Goal: Task Accomplishment & Management: Manage account settings

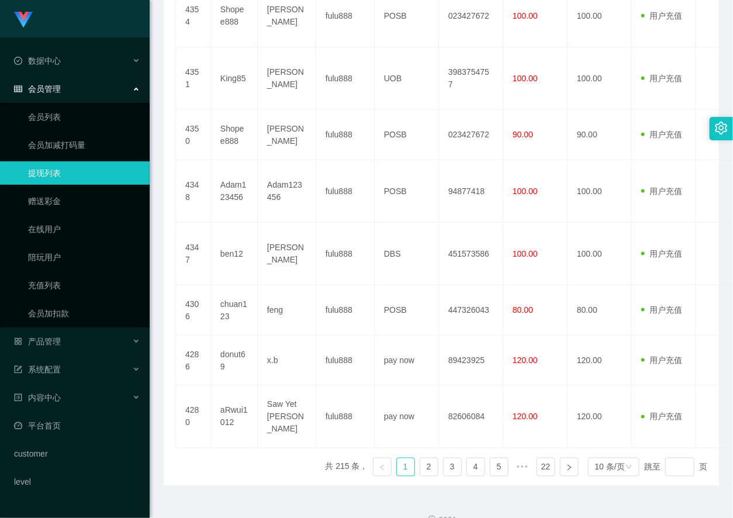
scroll to position [538, 0]
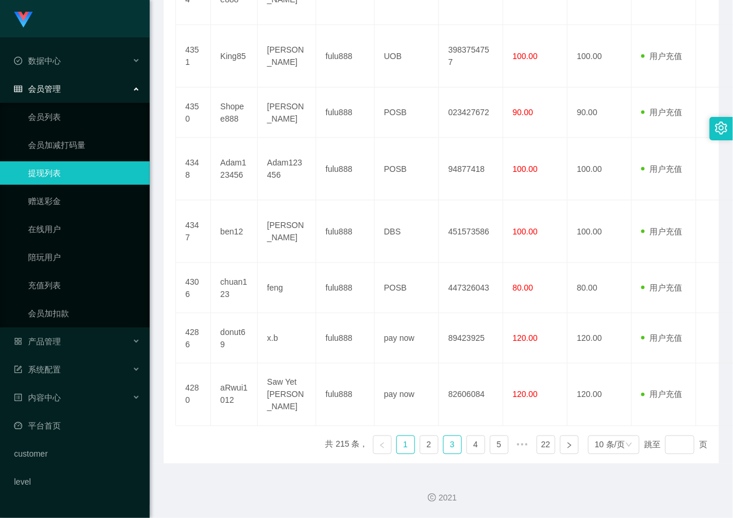
click at [445, 448] on link "3" at bounding box center [452, 445] width 18 height 18
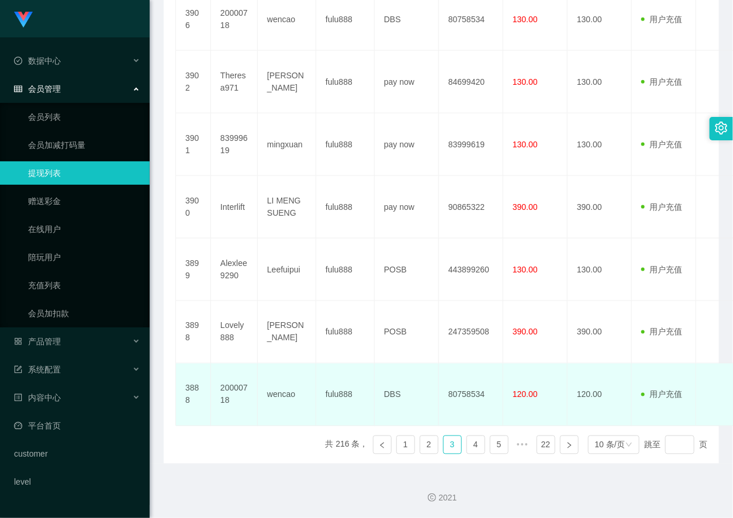
click at [467, 393] on td "80758534" at bounding box center [471, 394] width 64 height 63
copy td "80758534"
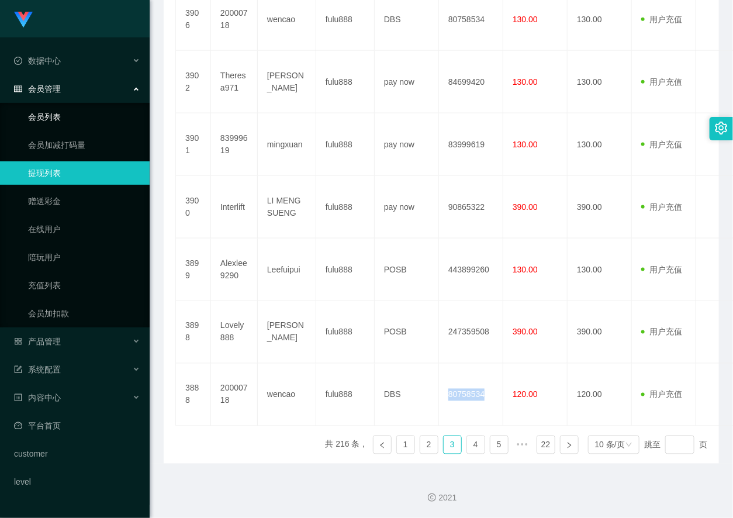
click at [55, 114] on link "会员列表" at bounding box center [84, 116] width 112 height 23
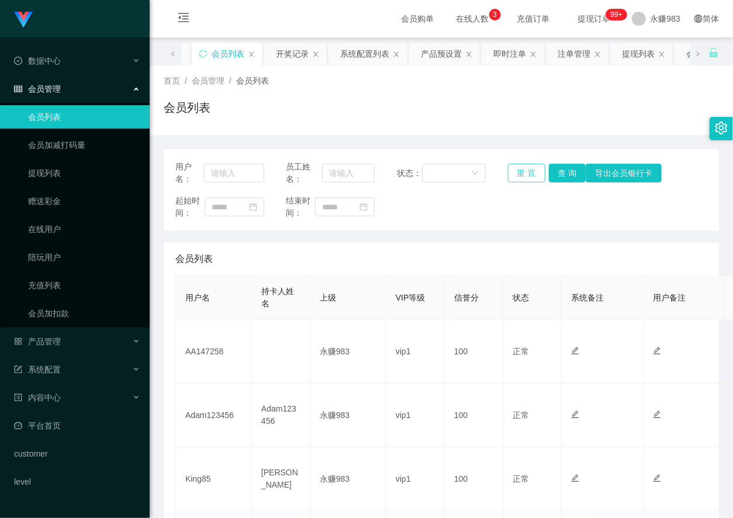
click at [518, 171] on button "重 置" at bounding box center [526, 173] width 37 height 19
click at [213, 171] on input "text" at bounding box center [234, 173] width 60 height 19
type input "2147"
click at [561, 174] on button "查 询" at bounding box center [567, 173] width 37 height 19
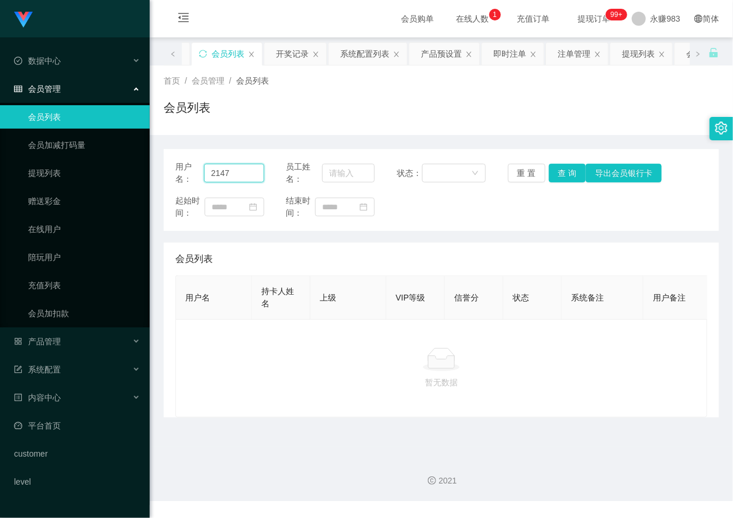
click at [230, 176] on input "2147" at bounding box center [234, 173] width 60 height 19
click at [231, 165] on input "2147" at bounding box center [234, 173] width 60 height 19
click at [569, 170] on button "查 询" at bounding box center [567, 173] width 37 height 19
click at [55, 314] on link "会员加扣款" at bounding box center [84, 313] width 112 height 23
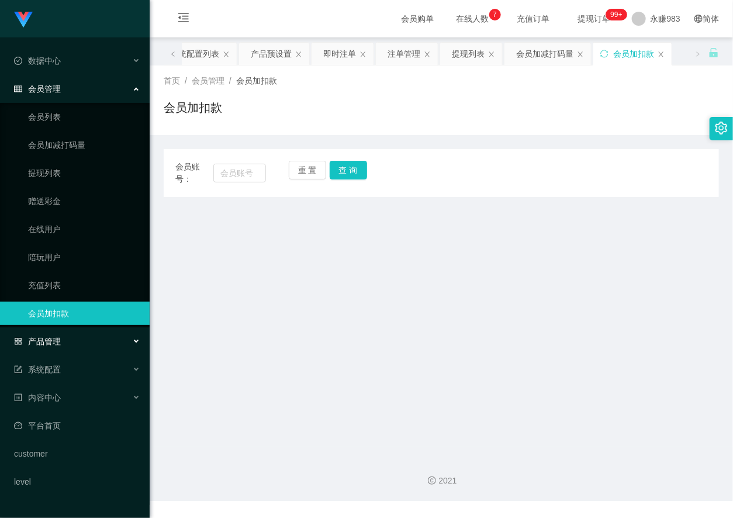
click at [71, 339] on div "产品管理" at bounding box center [75, 341] width 150 height 23
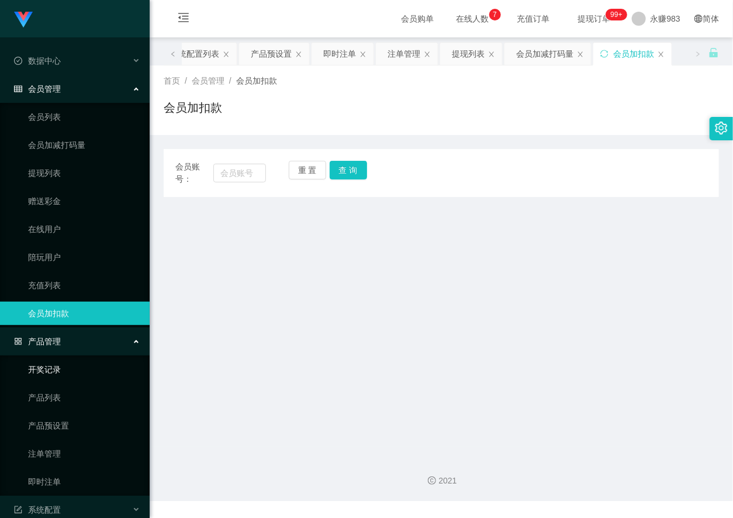
click at [61, 370] on link "开奖记录" at bounding box center [84, 369] width 112 height 23
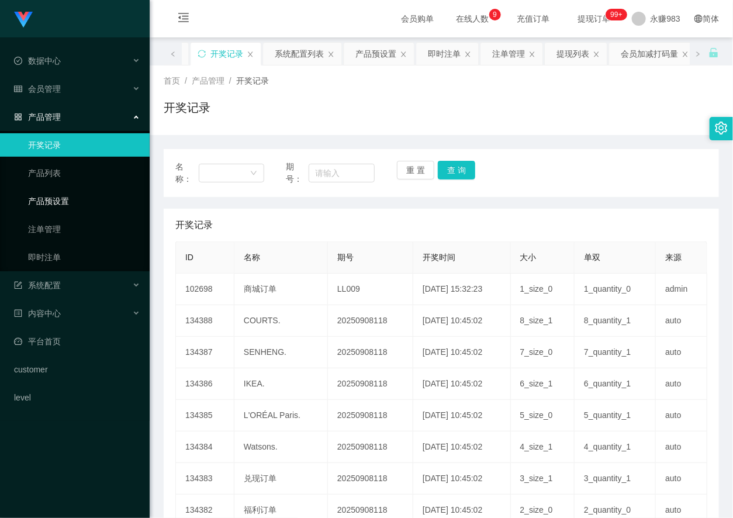
click at [53, 206] on link "产品预设置" at bounding box center [84, 200] width 112 height 23
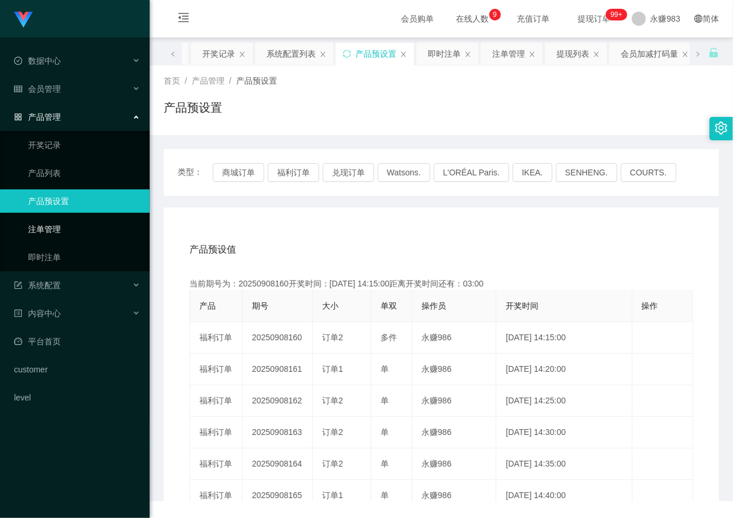
click at [59, 241] on ul "开奖记录 产品列表 产品预设置 注单管理 即时注单" at bounding box center [75, 201] width 150 height 140
click at [57, 227] on link "注单管理" at bounding box center [84, 228] width 112 height 23
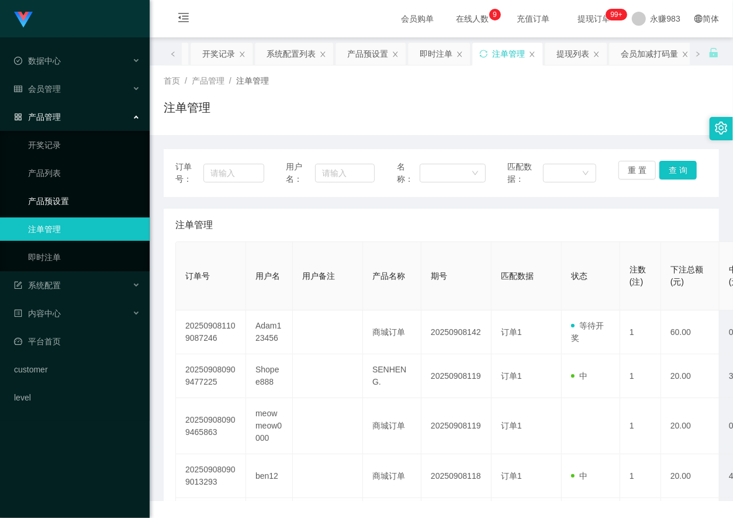
click at [94, 200] on link "产品预设置" at bounding box center [84, 200] width 112 height 23
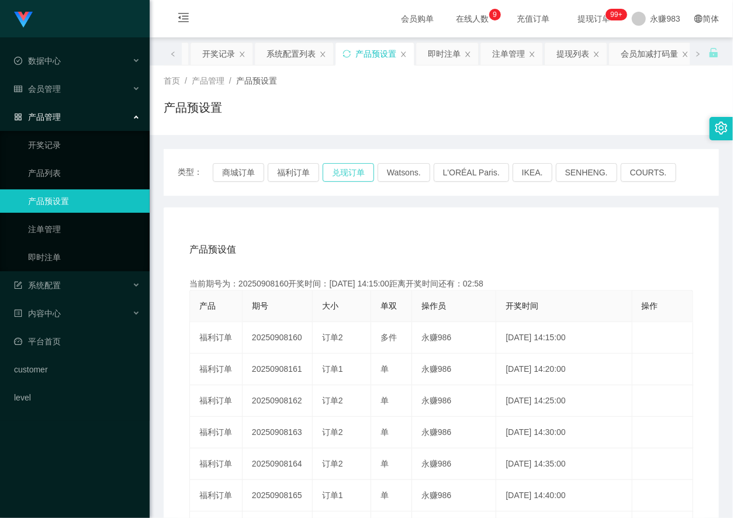
click at [355, 170] on button "兑现订单" at bounding box center [348, 172] width 51 height 19
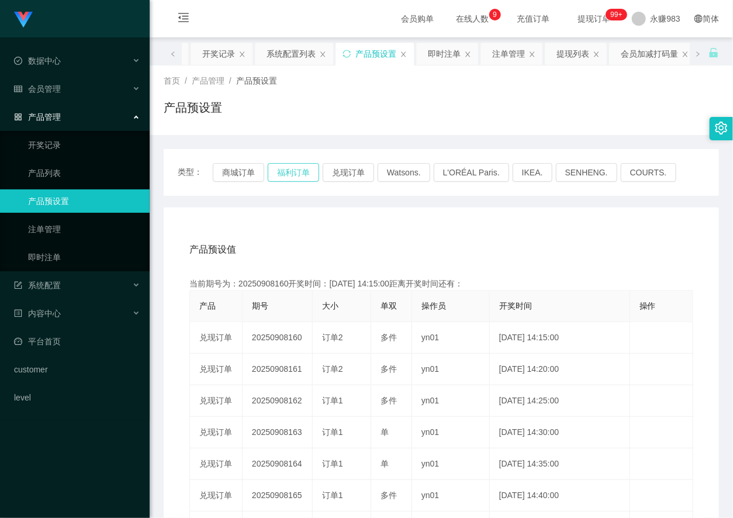
click at [298, 165] on button "福利订单" at bounding box center [293, 172] width 51 height 19
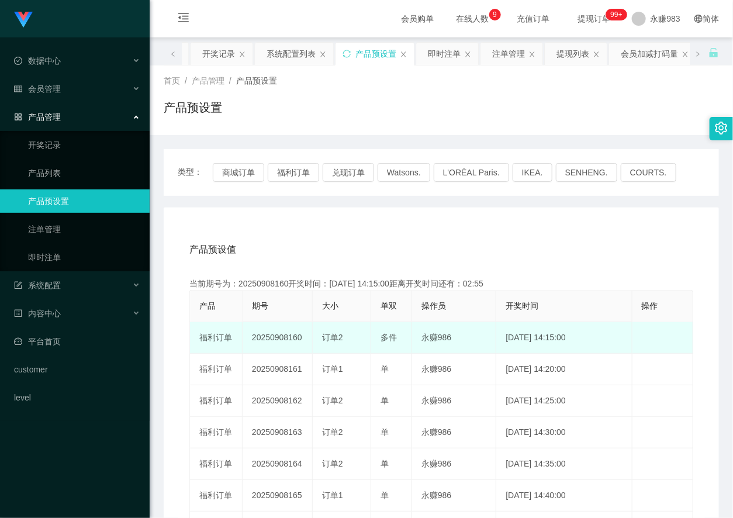
drag, startPoint x: 320, startPoint y: 337, endPoint x: 348, endPoint y: 339, distance: 28.7
click at [348, 339] on td "订单2" at bounding box center [342, 338] width 58 height 32
copy span "订单2"
click at [346, 331] on div "订单2" at bounding box center [341, 337] width 39 height 12
click at [331, 334] on span "订单2" at bounding box center [332, 336] width 21 height 9
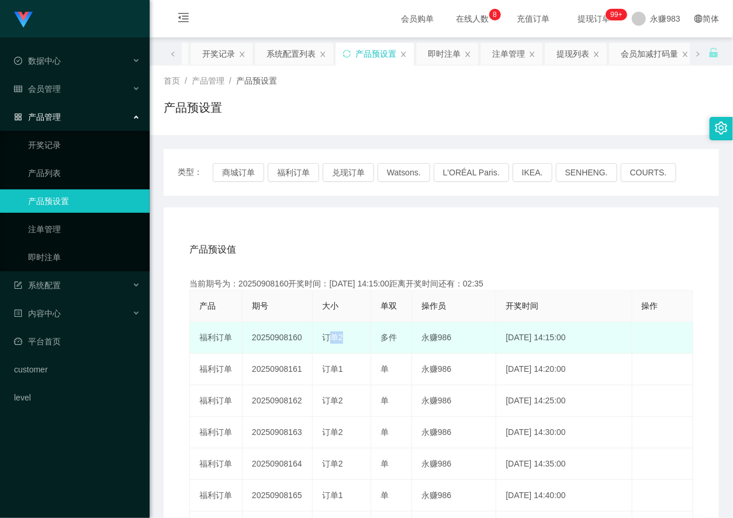
click at [331, 334] on span "订单2" at bounding box center [332, 336] width 21 height 9
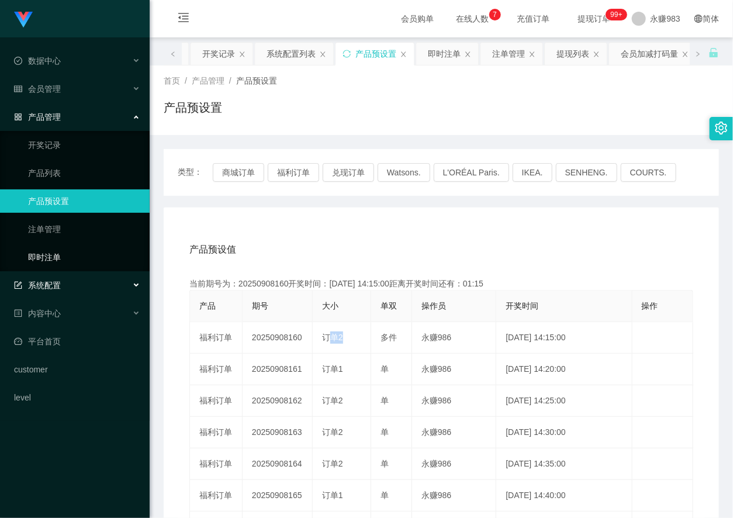
drag, startPoint x: 78, startPoint y: 229, endPoint x: 69, endPoint y: 249, distance: 21.7
click at [77, 230] on link "注单管理" at bounding box center [84, 228] width 112 height 23
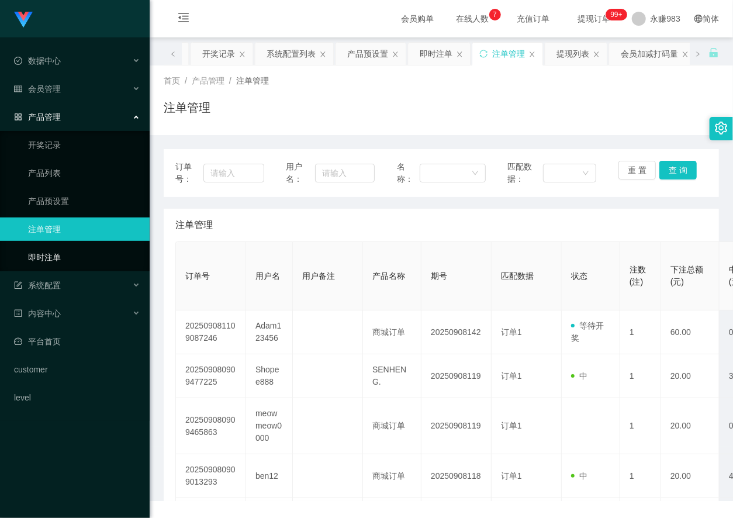
drag, startPoint x: 59, startPoint y: 251, endPoint x: 78, endPoint y: 251, distance: 18.7
click at [59, 252] on link "即时注单" at bounding box center [84, 256] width 112 height 23
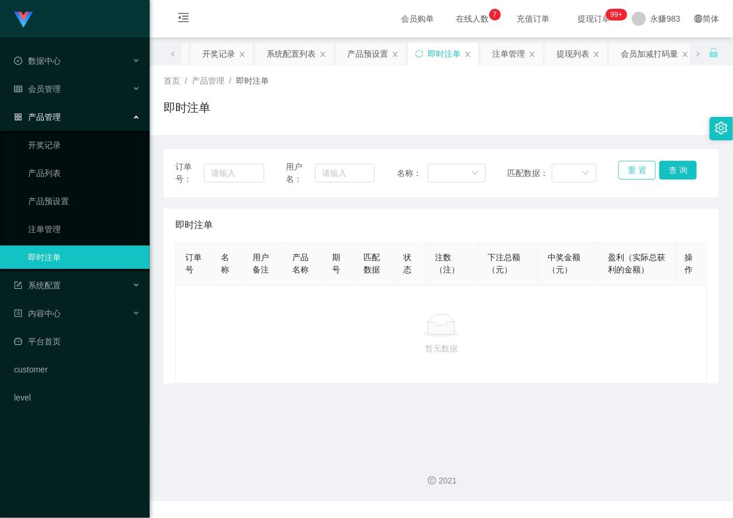
click at [633, 172] on button "重 置" at bounding box center [636, 170] width 37 height 19
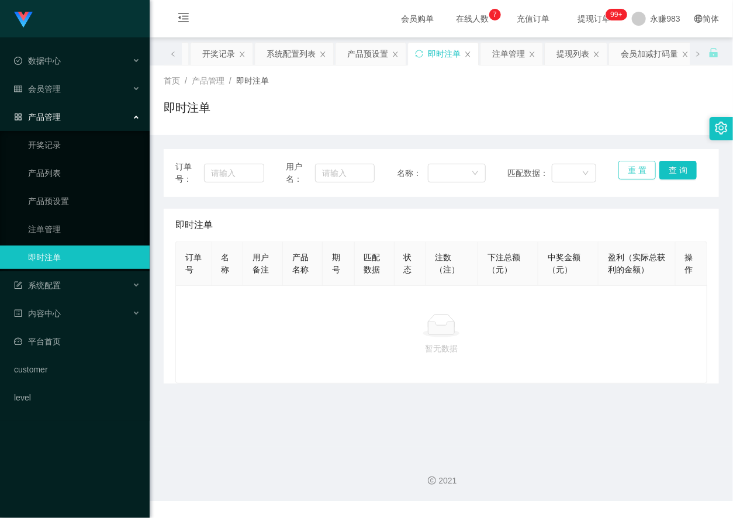
click at [633, 172] on button "重 置" at bounding box center [636, 170] width 37 height 19
click at [626, 167] on button "重 置" at bounding box center [636, 170] width 37 height 19
click at [631, 165] on button "重 置" at bounding box center [636, 170] width 37 height 19
click at [476, 383] on div "暂无数据" at bounding box center [441, 334] width 532 height 98
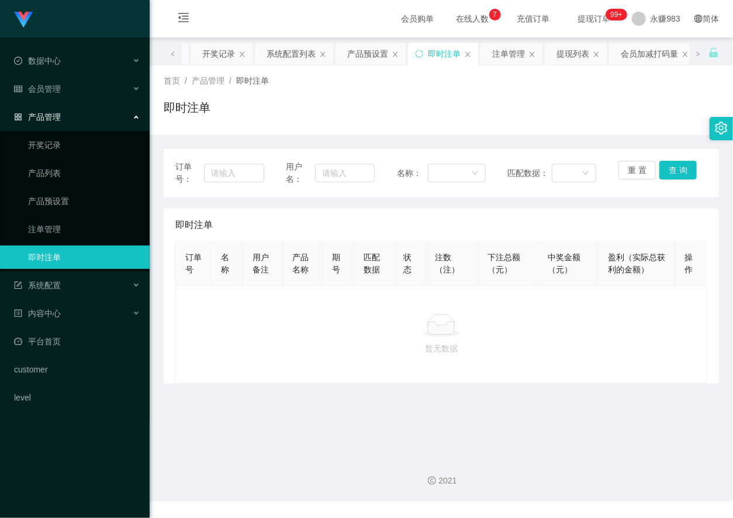
click at [399, 377] on div "暂无数据" at bounding box center [441, 334] width 532 height 98
click at [48, 79] on div "会员管理" at bounding box center [75, 88] width 150 height 23
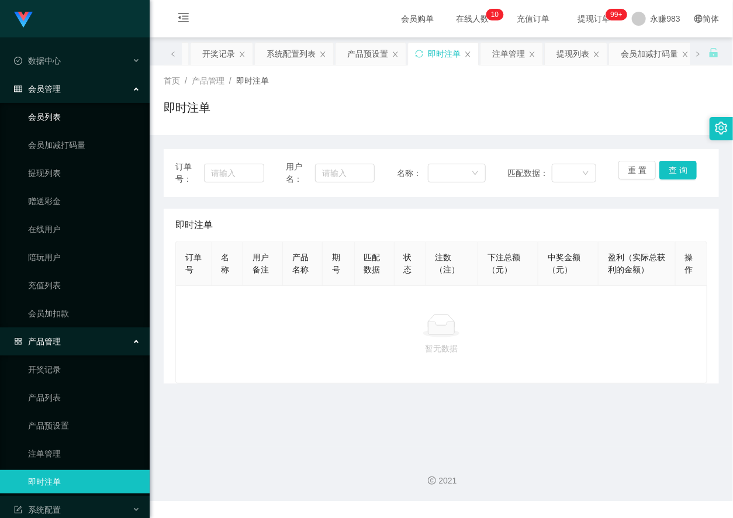
click at [39, 110] on link "会员列表" at bounding box center [84, 116] width 112 height 23
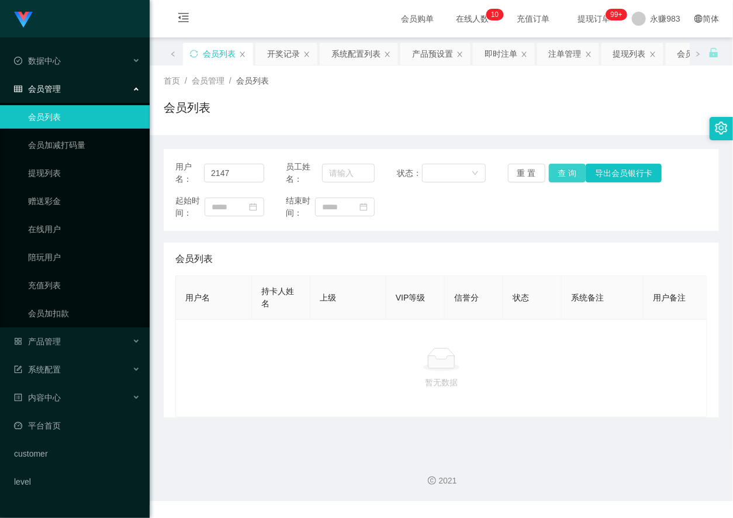
click at [557, 172] on button "查 询" at bounding box center [567, 173] width 37 height 19
click at [518, 173] on button "重 置" at bounding box center [526, 173] width 37 height 19
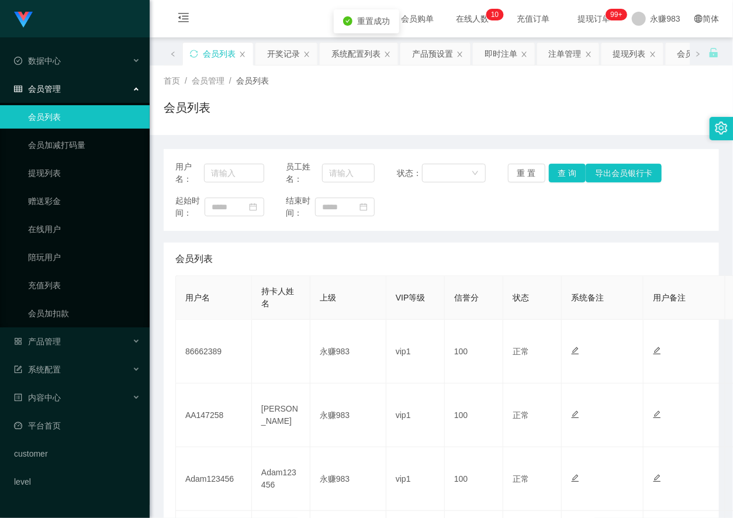
click at [1, 383] on li "系统配置" at bounding box center [75, 371] width 150 height 26
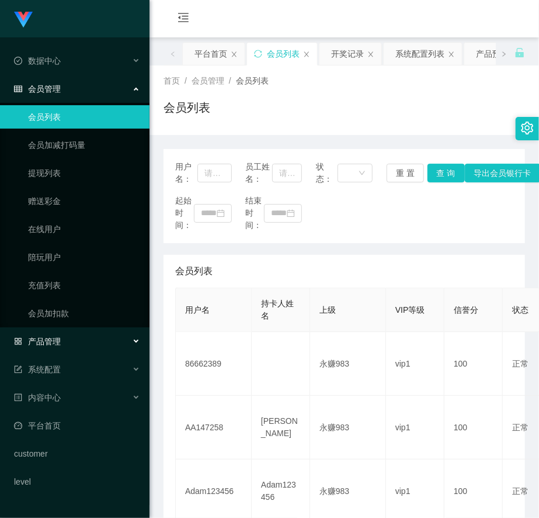
click at [45, 345] on span "产品管理" at bounding box center [37, 341] width 47 height 9
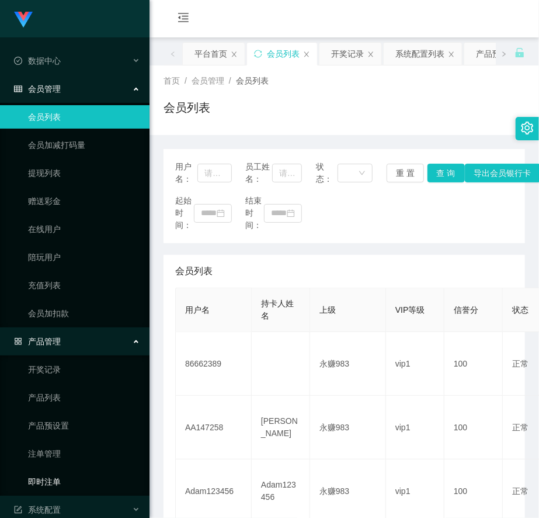
scroll to position [65, 0]
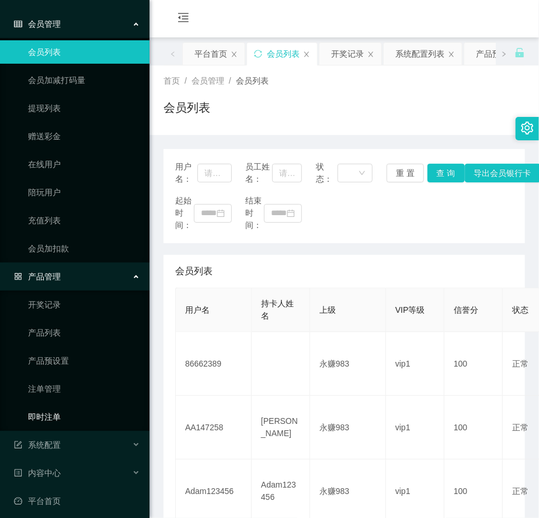
drag, startPoint x: 74, startPoint y: 416, endPoint x: 82, endPoint y: 412, distance: 9.7
click at [74, 416] on link "即时注单" at bounding box center [84, 416] width 112 height 23
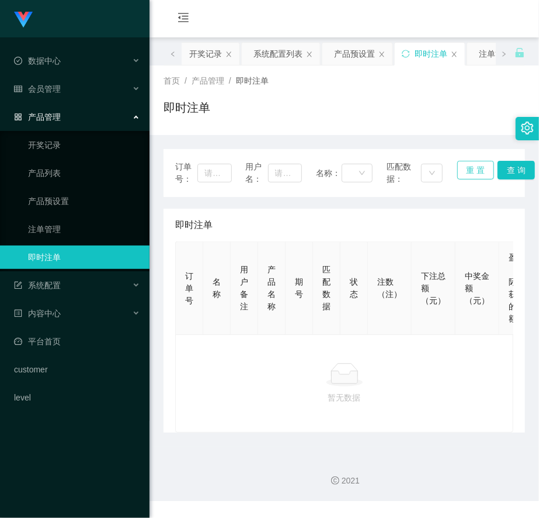
click at [466, 167] on button "重 置" at bounding box center [476, 170] width 37 height 19
click at [509, 168] on button "查 询" at bounding box center [516, 170] width 37 height 19
click at [373, 420] on div "暂无数据" at bounding box center [344, 383] width 338 height 98
click at [77, 200] on link "产品预设置" at bounding box center [84, 200] width 112 height 23
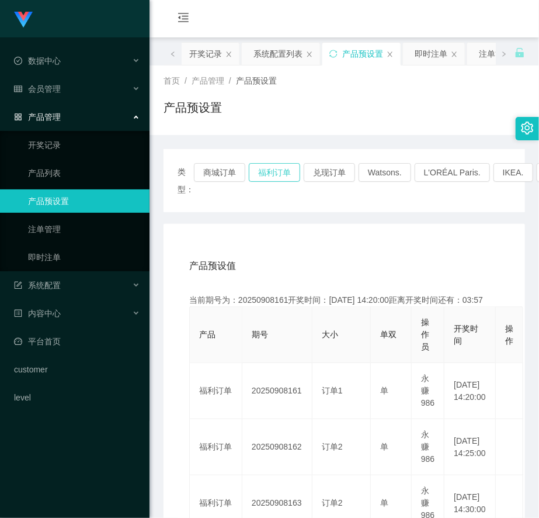
click at [273, 174] on button "福利订单" at bounding box center [274, 172] width 51 height 19
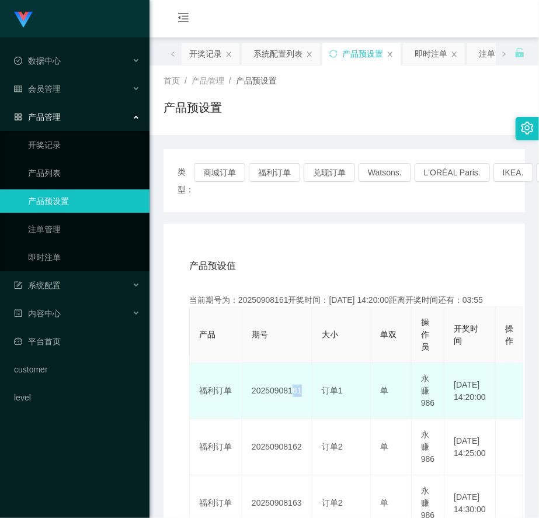
drag, startPoint x: 285, startPoint y: 389, endPoint x: 291, endPoint y: 406, distance: 17.4
click at [295, 390] on td "20250908161" at bounding box center [277, 391] width 70 height 56
click at [300, 408] on td "20250908161" at bounding box center [277, 391] width 70 height 56
drag, startPoint x: 300, startPoint y: 399, endPoint x: 286, endPoint y: 404, distance: 14.2
click at [286, 404] on td "20250908161" at bounding box center [277, 391] width 70 height 56
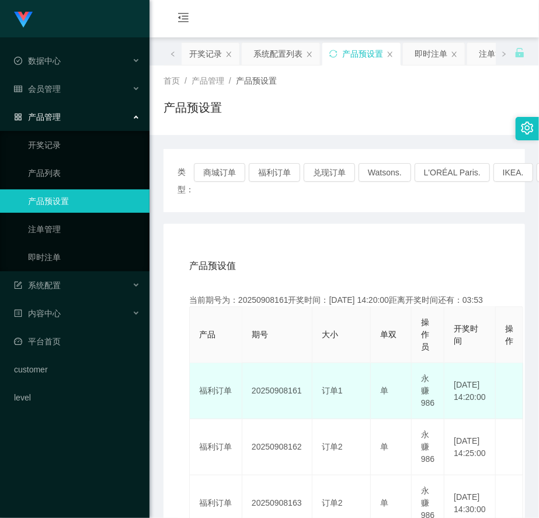
copy td "161"
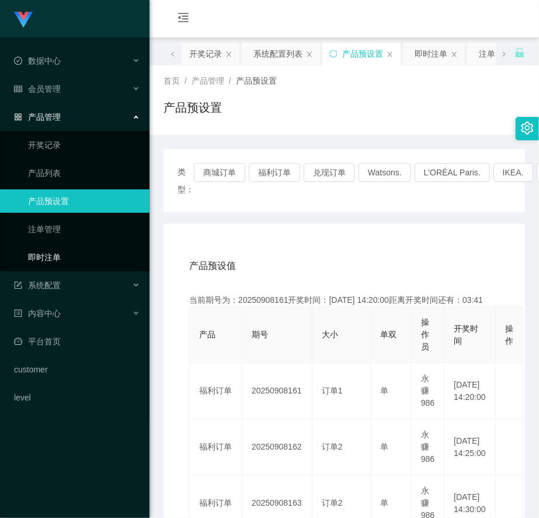
click at [51, 260] on link "即时注单" at bounding box center [84, 256] width 112 height 23
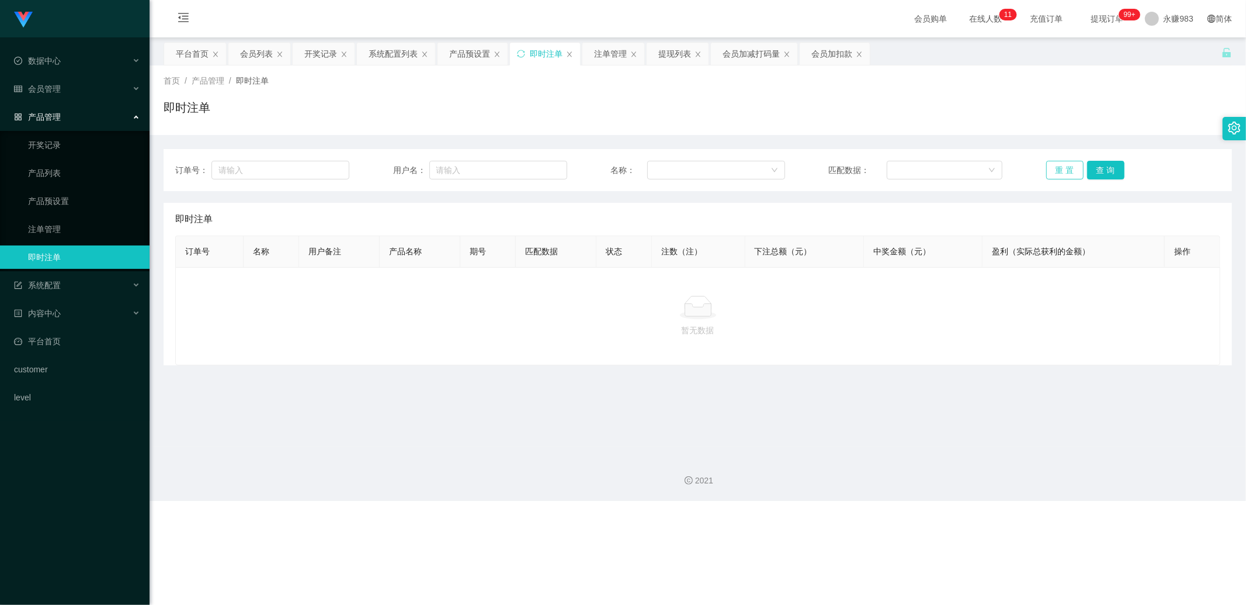
click at [732, 165] on button "重 置" at bounding box center [1065, 170] width 37 height 19
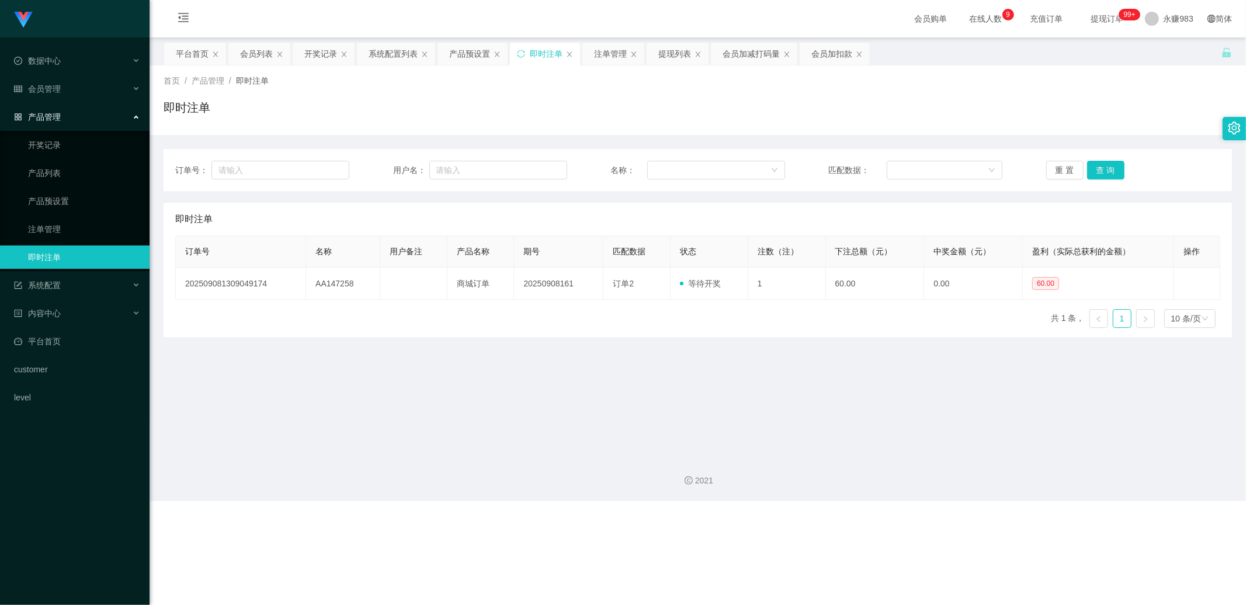
drag, startPoint x: 791, startPoint y: 435, endPoint x: 785, endPoint y: 428, distance: 9.1
click at [732, 434] on main "关闭左侧 关闭右侧 关闭其它 刷新页面 平台首页 会员列表 开奖记录 系统配置列表 产品预设置 即时注单 注单管理 提现列表 会员加减打码量 会员加扣款 首页…" at bounding box center [698, 241] width 1097 height 409
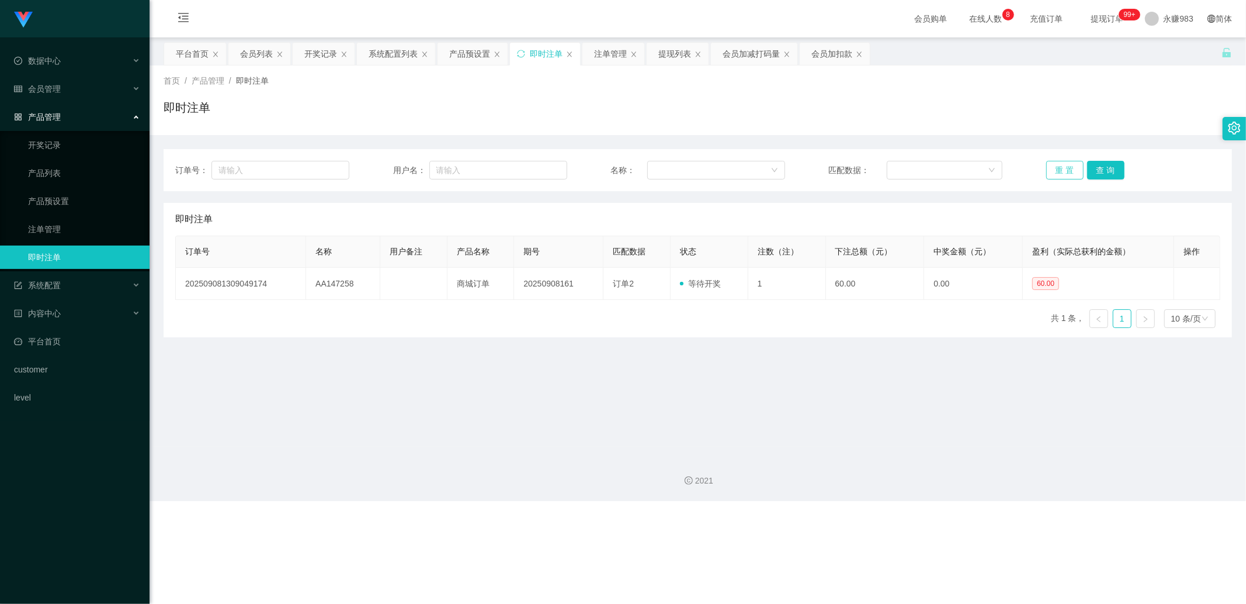
click at [732, 172] on button "重 置" at bounding box center [1065, 170] width 37 height 19
click at [609, 420] on main "关闭左侧 关闭右侧 关闭其它 刷新页面 平台首页 会员列表 开奖记录 系统配置列表 产品预设置 即时注单 注单管理 提现列表 会员加减打码量 会员加扣款 首页…" at bounding box center [698, 241] width 1097 height 409
click at [732, 176] on button "重 置" at bounding box center [1065, 170] width 37 height 19
click at [691, 418] on main "关闭左侧 关闭右侧 关闭其它 刷新页面 平台首页 会员列表 开奖记录 系统配置列表 产品预设置 即时注单 注单管理 提现列表 会员加减打码量 会员加扣款 首页…" at bounding box center [698, 241] width 1097 height 409
click at [599, 332] on div "订单号 名称 用户备注 产品名称 期号 匹配数据 状态 注数（注） 下注总额（元） 中奖金额（元） 盈利（实际总获利的金额） 操作 2025090813090…" at bounding box center [697, 286] width 1045 height 102
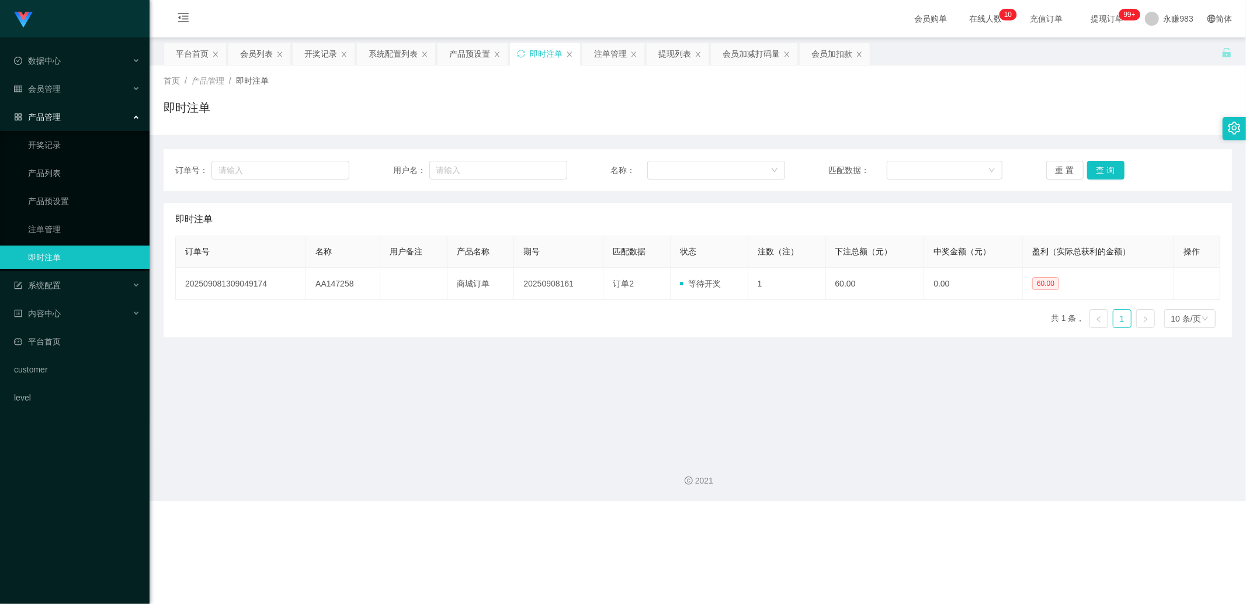
click at [545, 454] on div "2021" at bounding box center [698, 473] width 1097 height 54
click at [732, 173] on button "重 置" at bounding box center [1065, 170] width 37 height 19
click at [63, 233] on link "注单管理" at bounding box center [84, 228] width 112 height 23
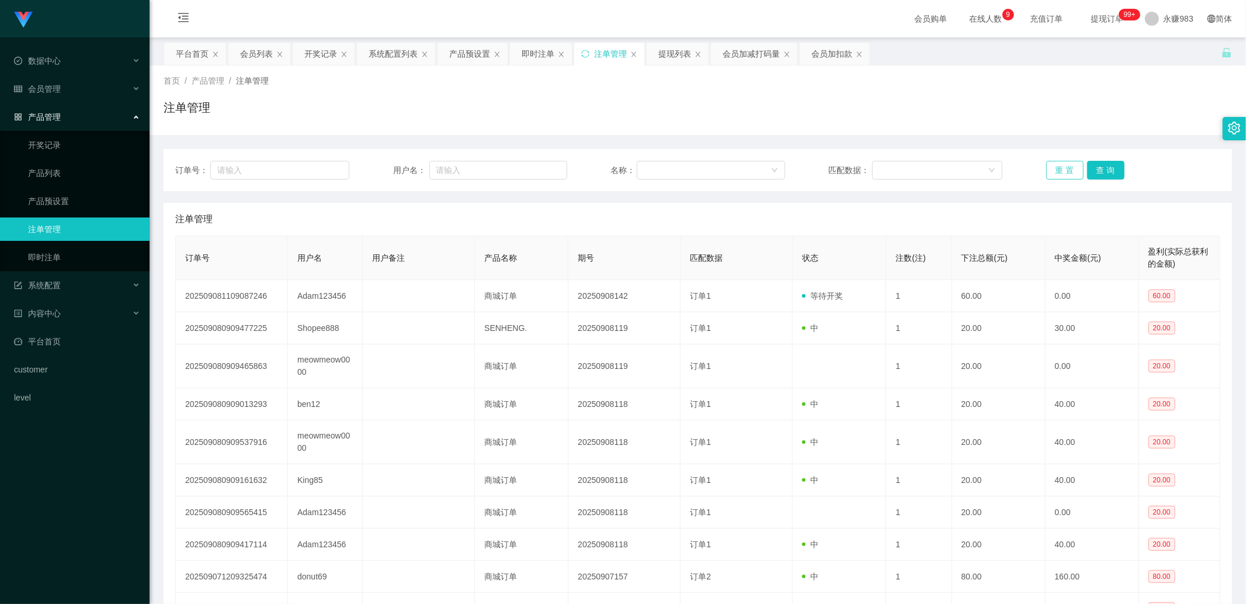
click at [732, 164] on button "重 置" at bounding box center [1065, 170] width 37 height 19
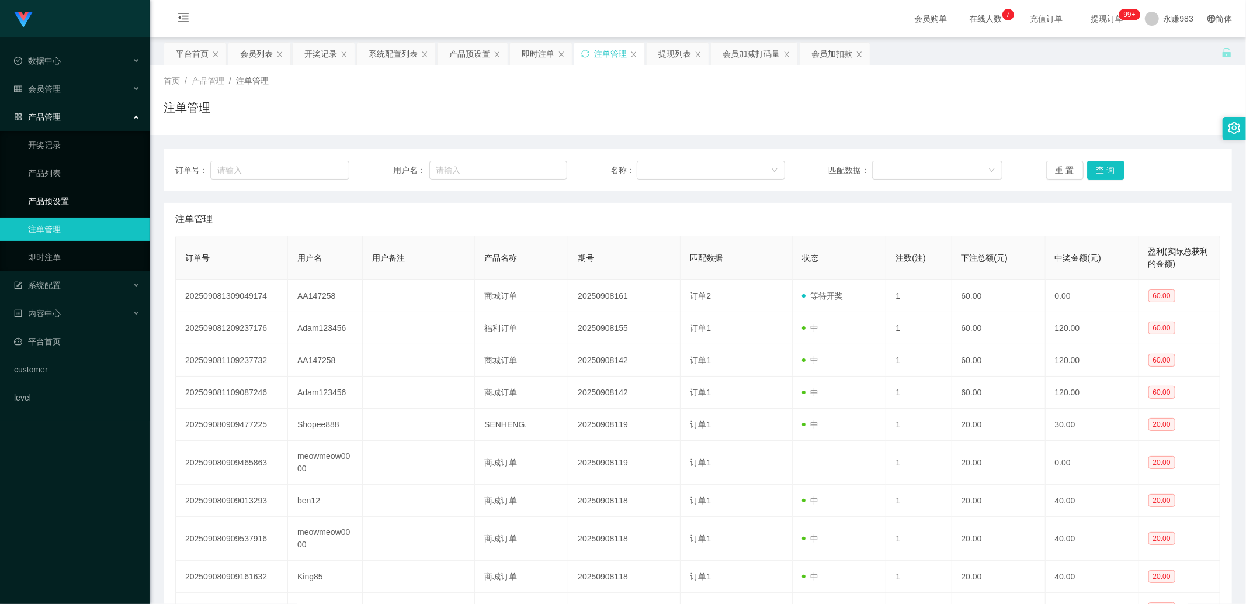
click at [47, 202] on link "产品预设置" at bounding box center [84, 200] width 112 height 23
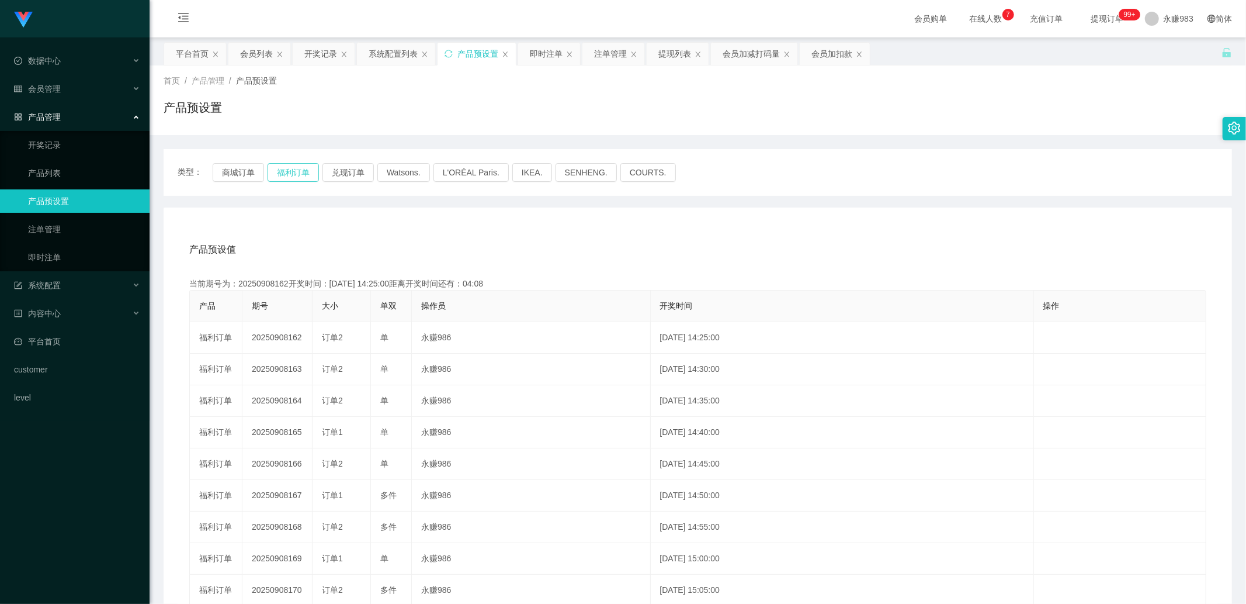
click at [289, 172] on button "福利订单" at bounding box center [293, 172] width 51 height 19
click at [53, 252] on link "即时注单" at bounding box center [84, 256] width 112 height 23
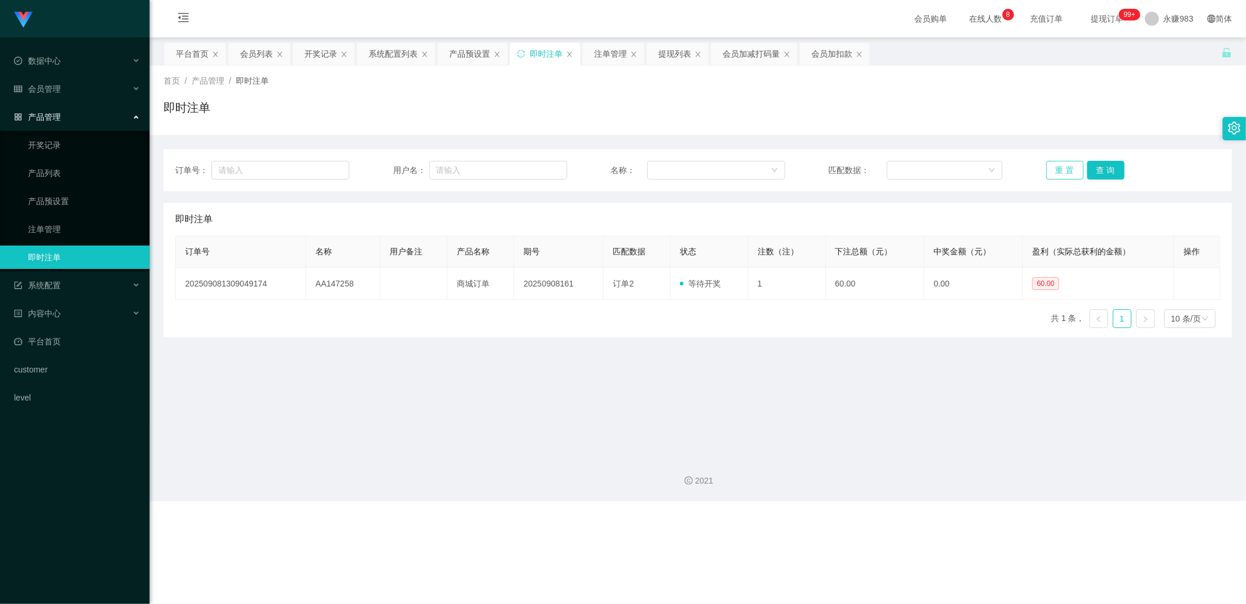
click at [732, 164] on button "重 置" at bounding box center [1065, 170] width 37 height 19
click at [732, 169] on button "重 置" at bounding box center [1065, 170] width 37 height 19
click at [53, 86] on span "会员管理" at bounding box center [37, 88] width 47 height 9
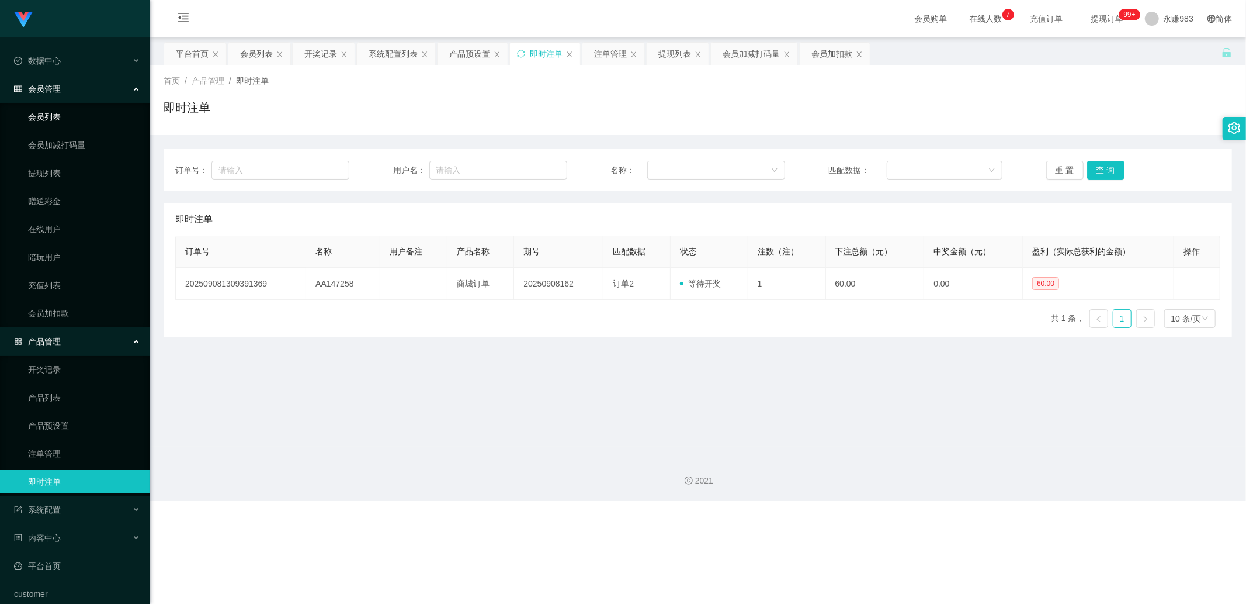
click at [68, 120] on link "会员列表" at bounding box center [84, 116] width 112 height 23
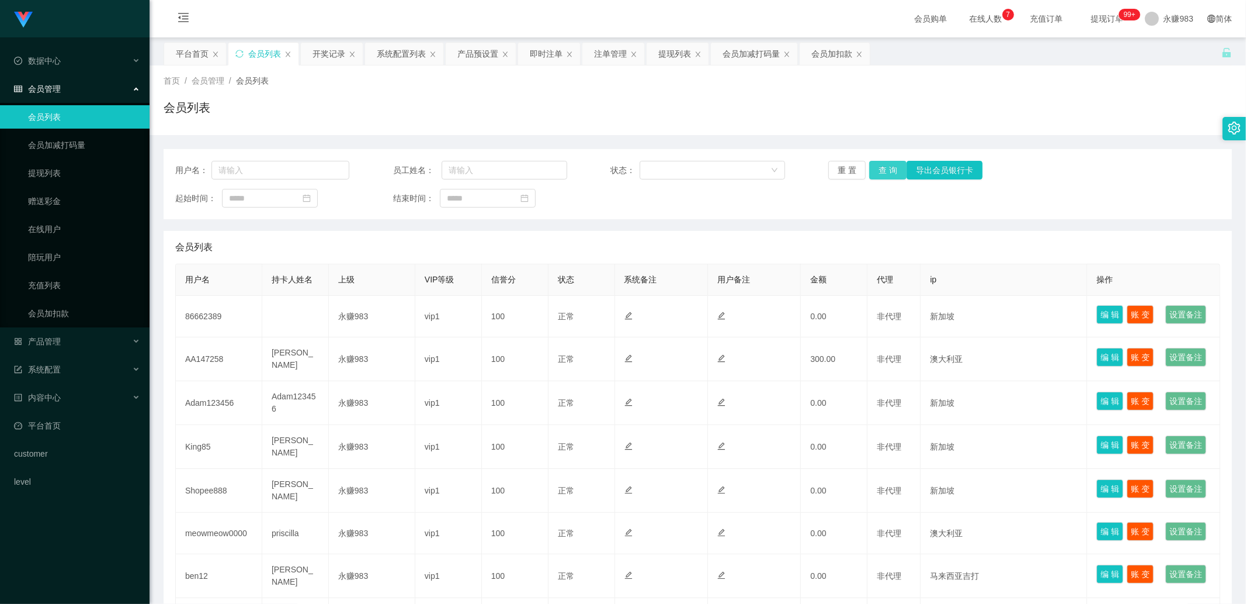
click at [732, 174] on button "查 询" at bounding box center [887, 170] width 37 height 19
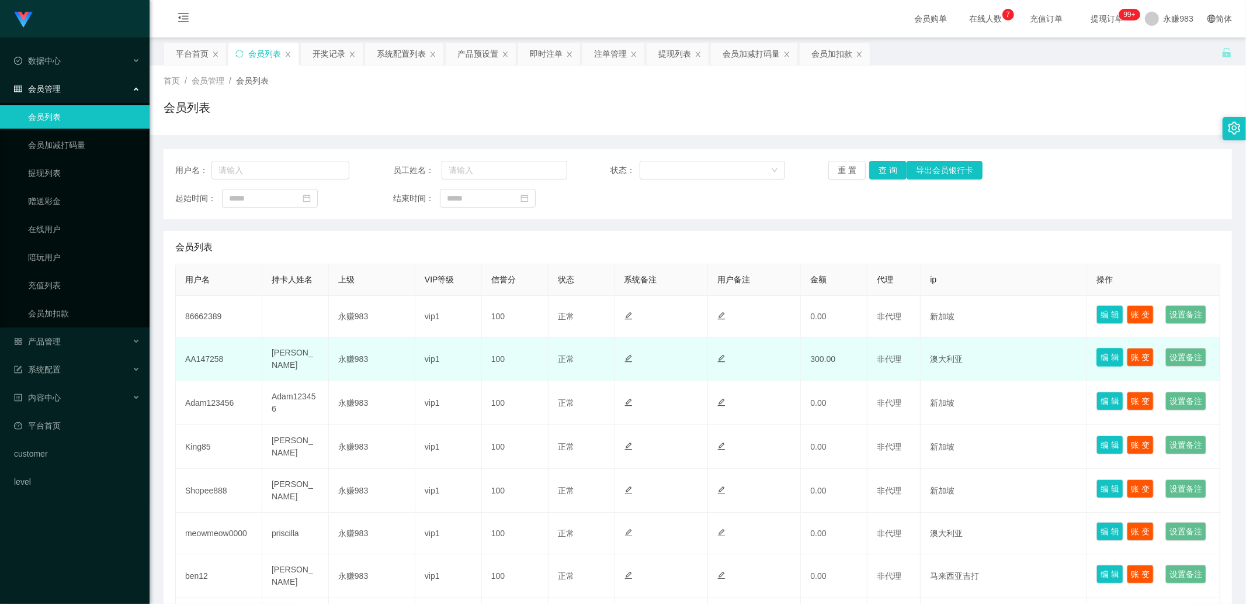
click at [732, 366] on button "编 辑" at bounding box center [1110, 357] width 27 height 19
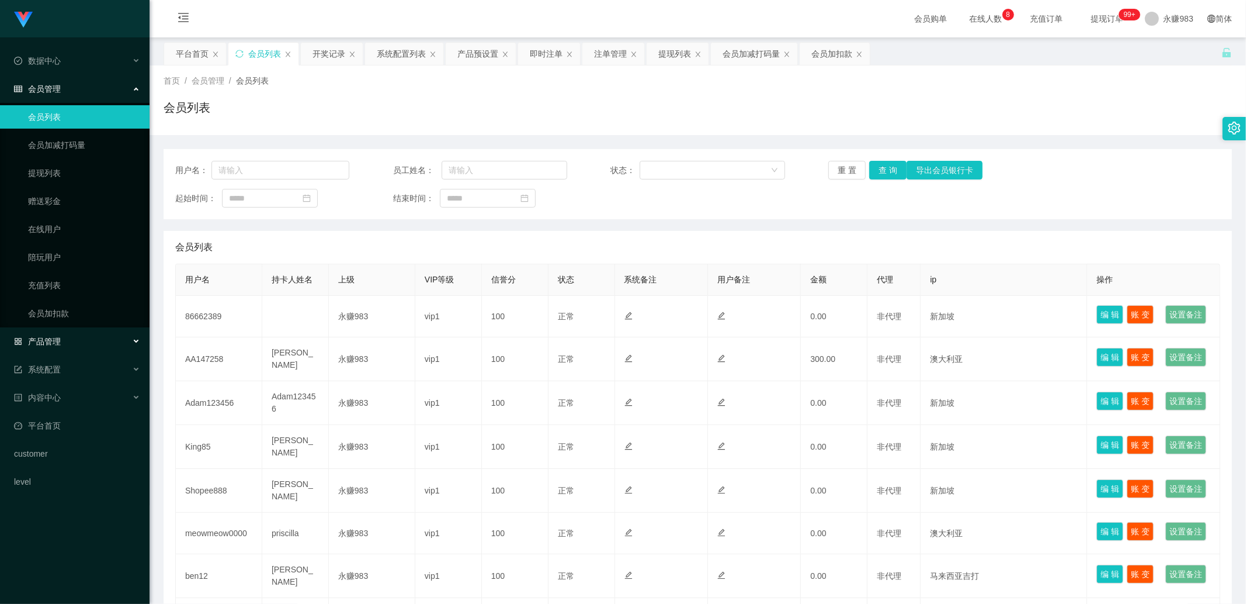
click at [57, 339] on span "产品管理" at bounding box center [37, 341] width 47 height 9
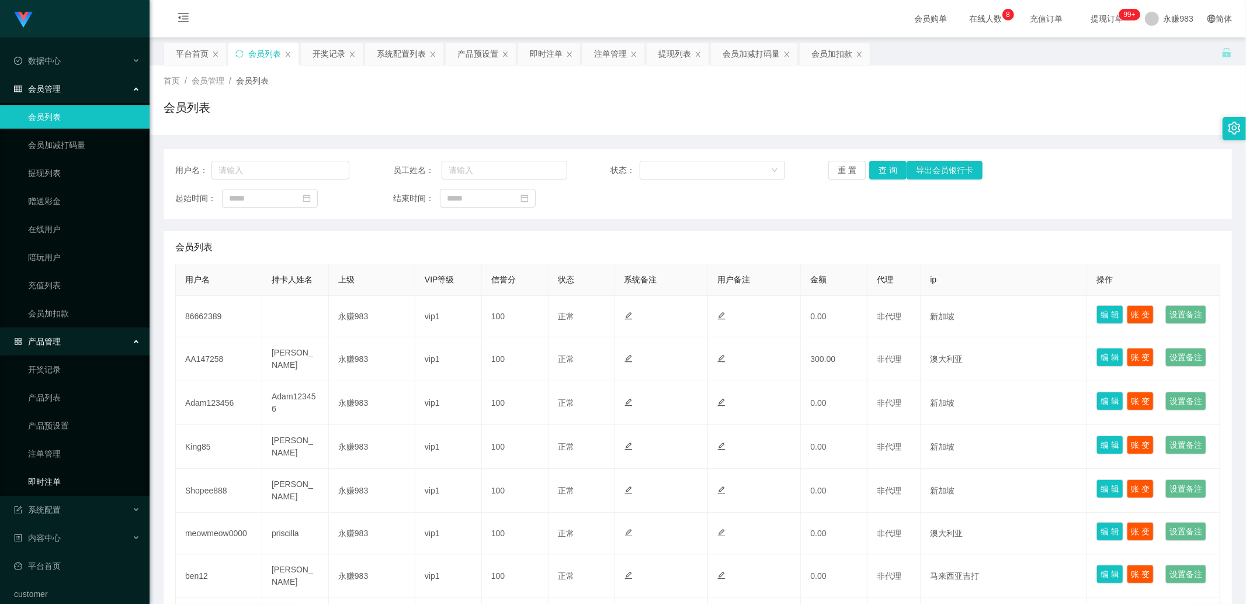
click at [68, 472] on link "即时注单" at bounding box center [84, 481] width 112 height 23
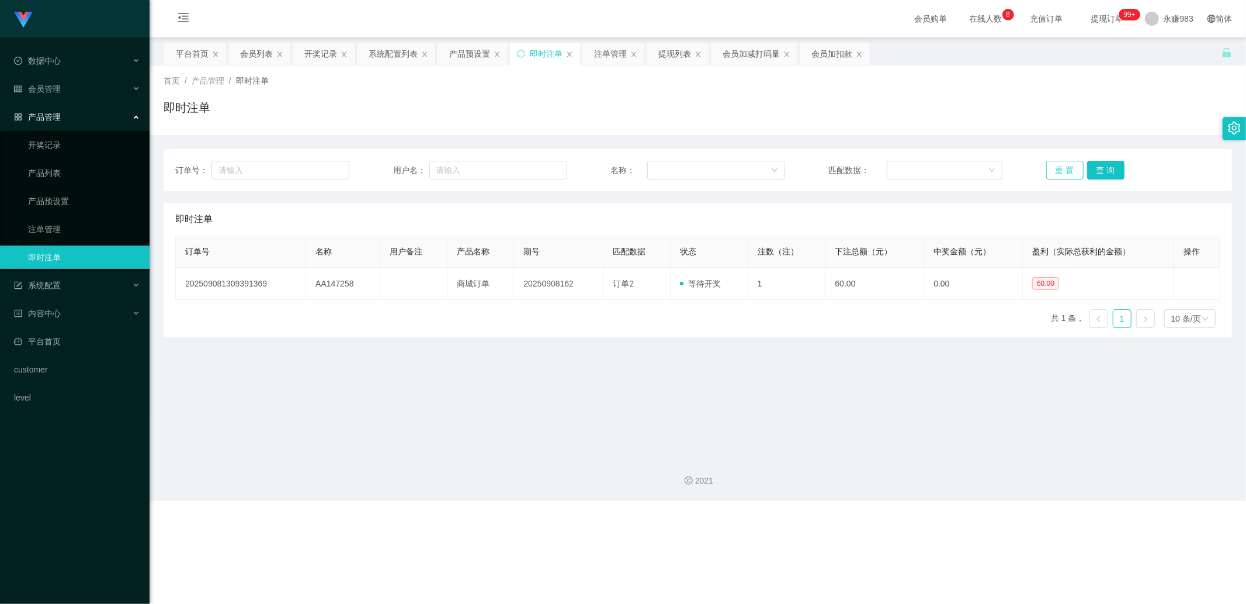
click at [732, 172] on button "重 置" at bounding box center [1065, 170] width 37 height 19
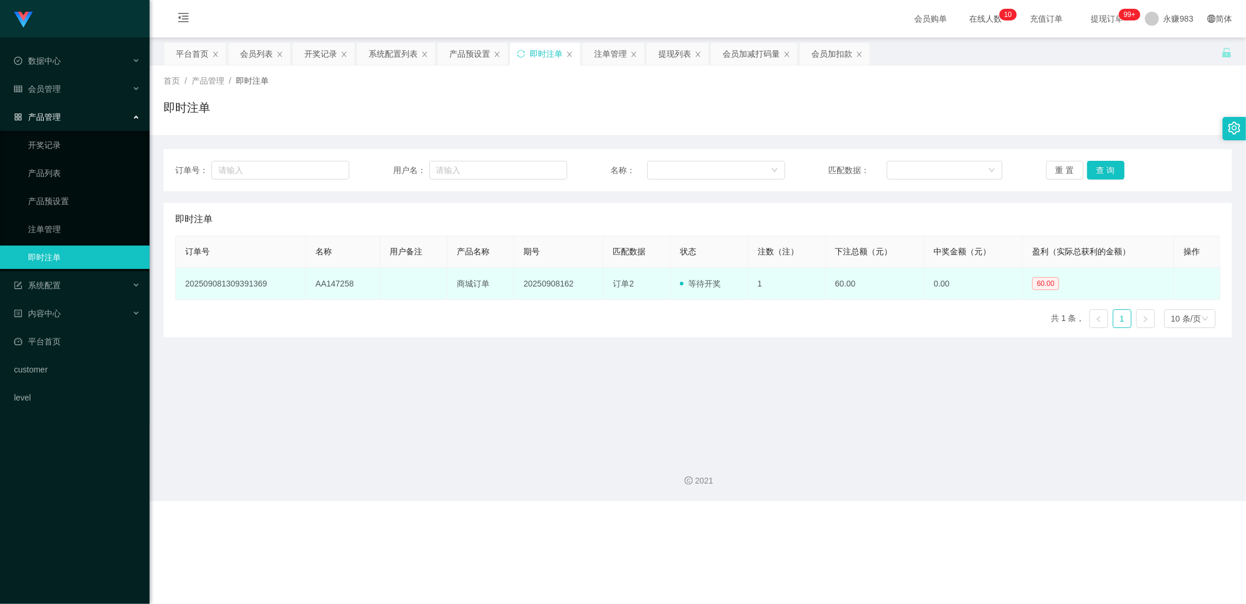
click at [328, 279] on td "AA147258" at bounding box center [343, 284] width 74 height 32
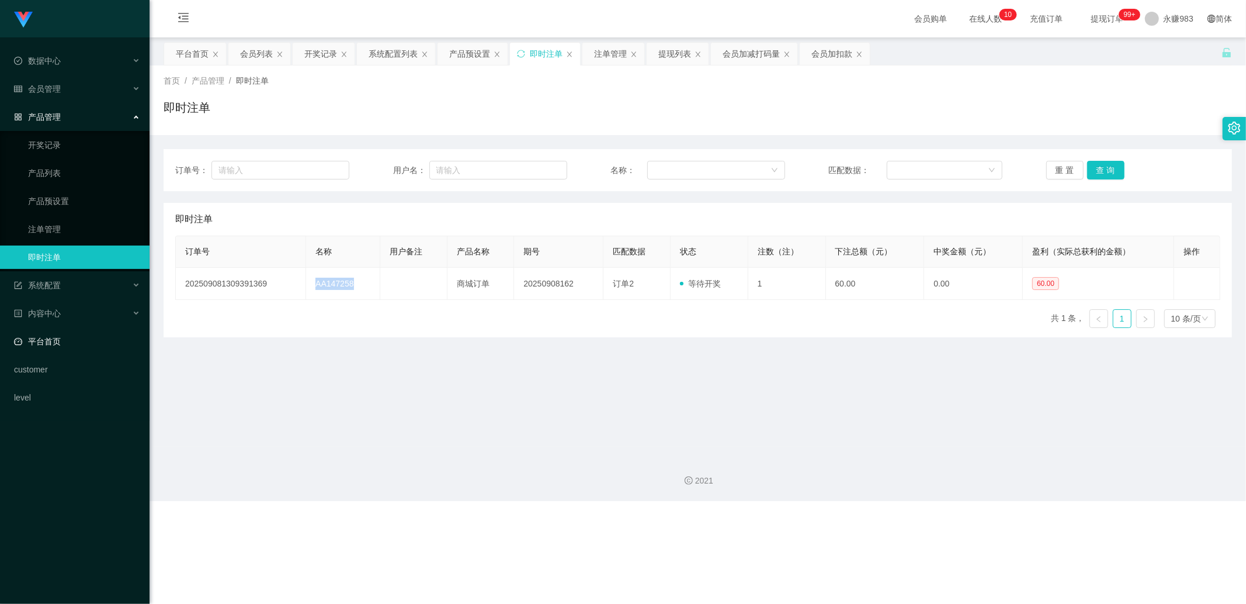
copy td "AA147258"
click at [63, 278] on div "系统配置" at bounding box center [75, 284] width 150 height 23
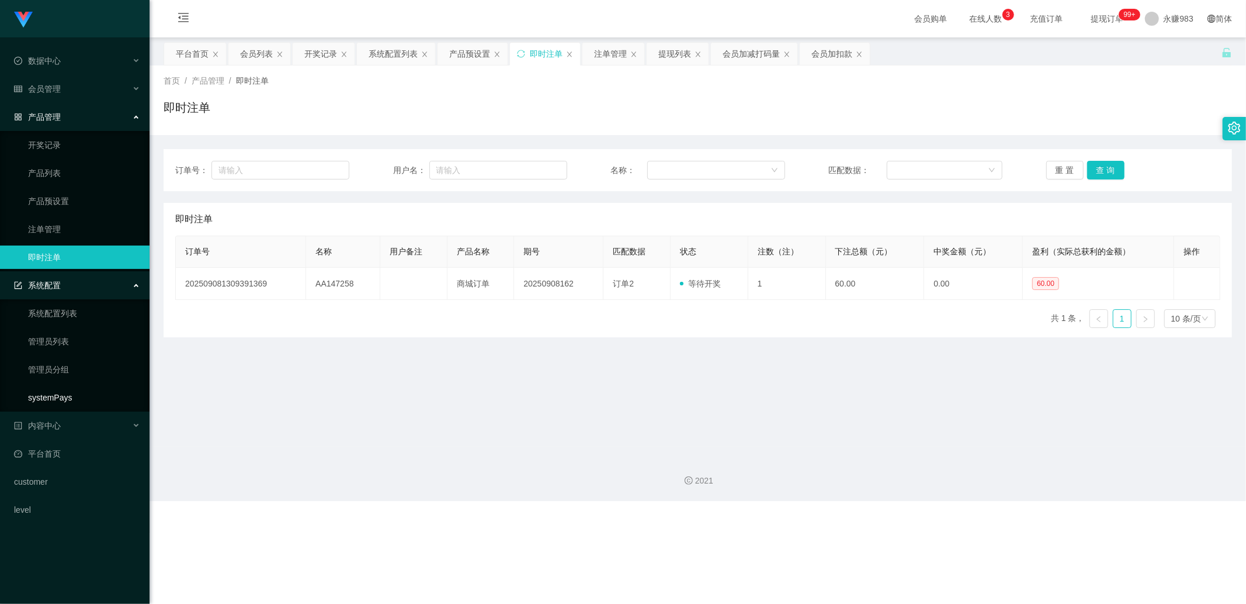
click at [72, 403] on link "systemPays" at bounding box center [84, 397] width 112 height 23
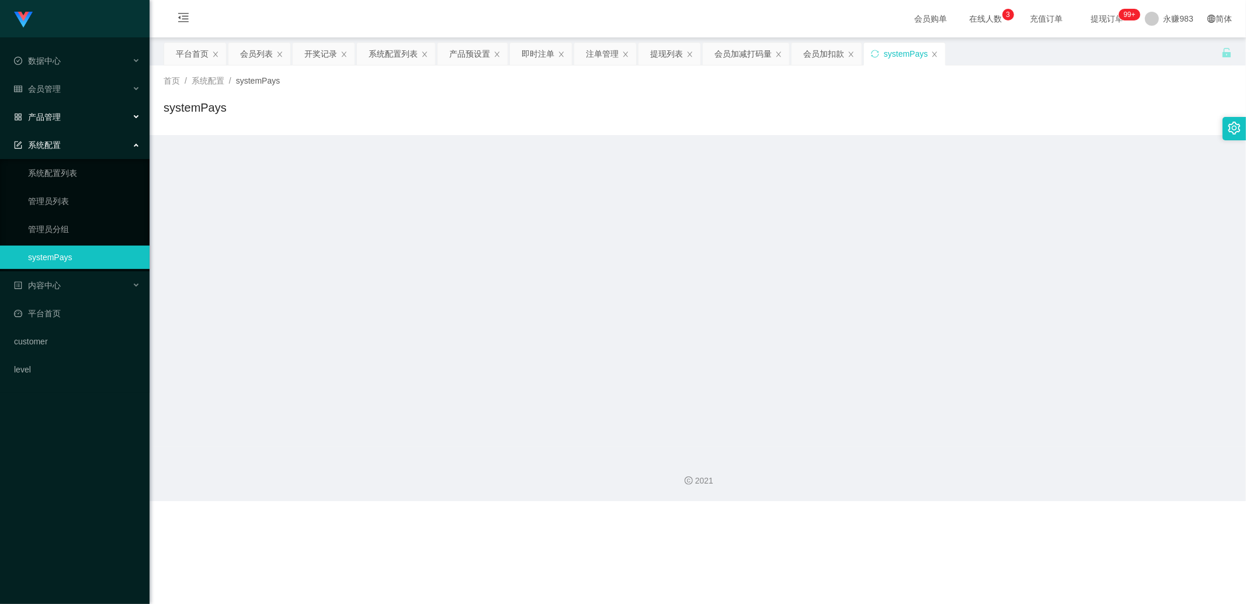
click at [46, 123] on div "产品管理" at bounding box center [75, 116] width 150 height 23
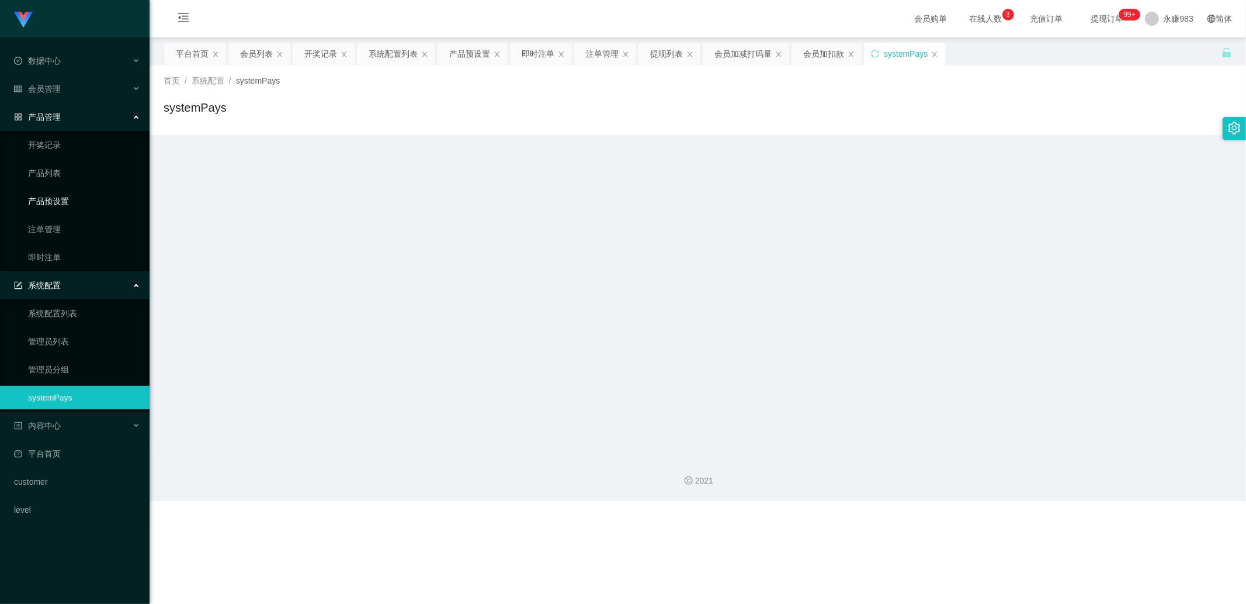
click at [73, 200] on link "产品预设置" at bounding box center [84, 200] width 112 height 23
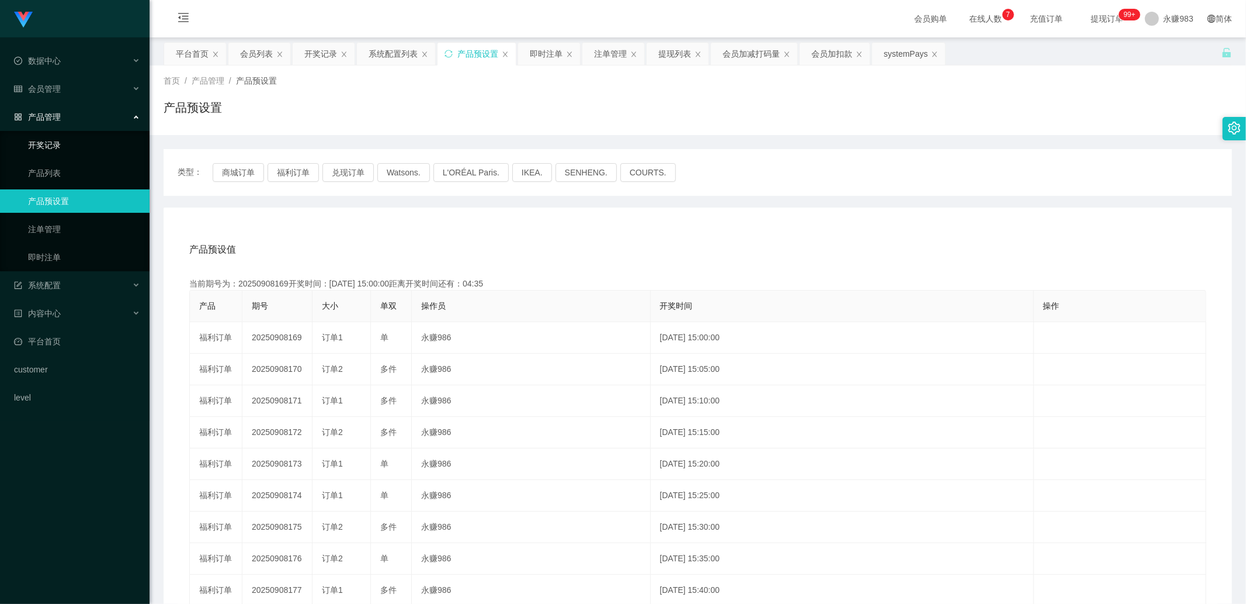
click at [40, 149] on link "开奖记录" at bounding box center [84, 144] width 112 height 23
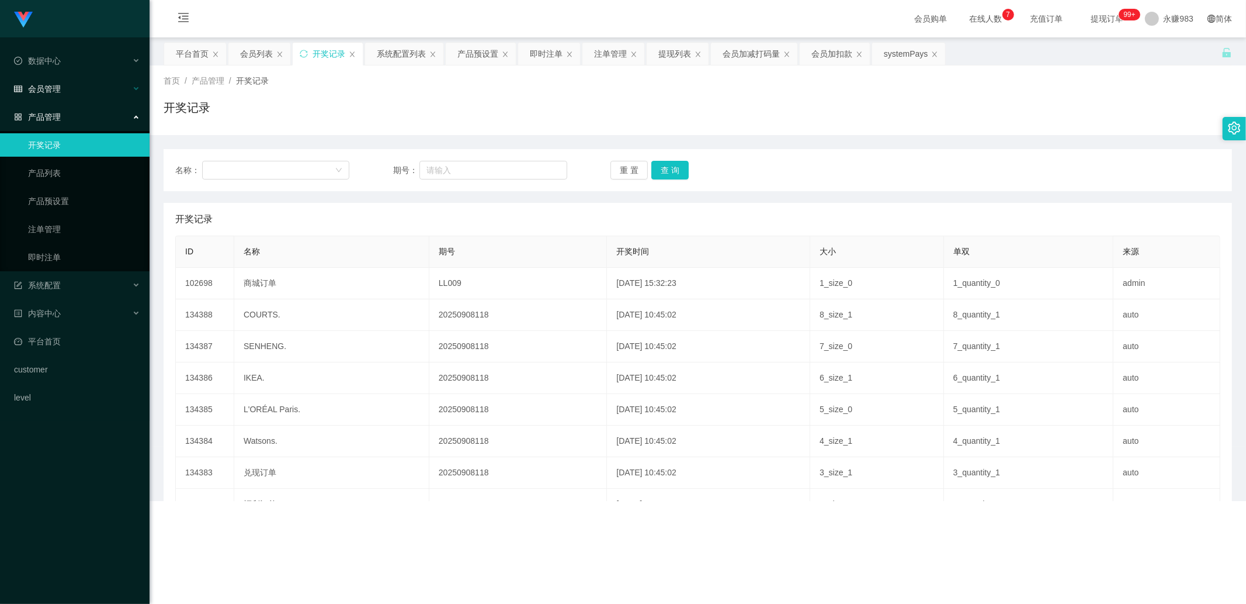
click at [63, 99] on div "会员管理" at bounding box center [75, 88] width 150 height 23
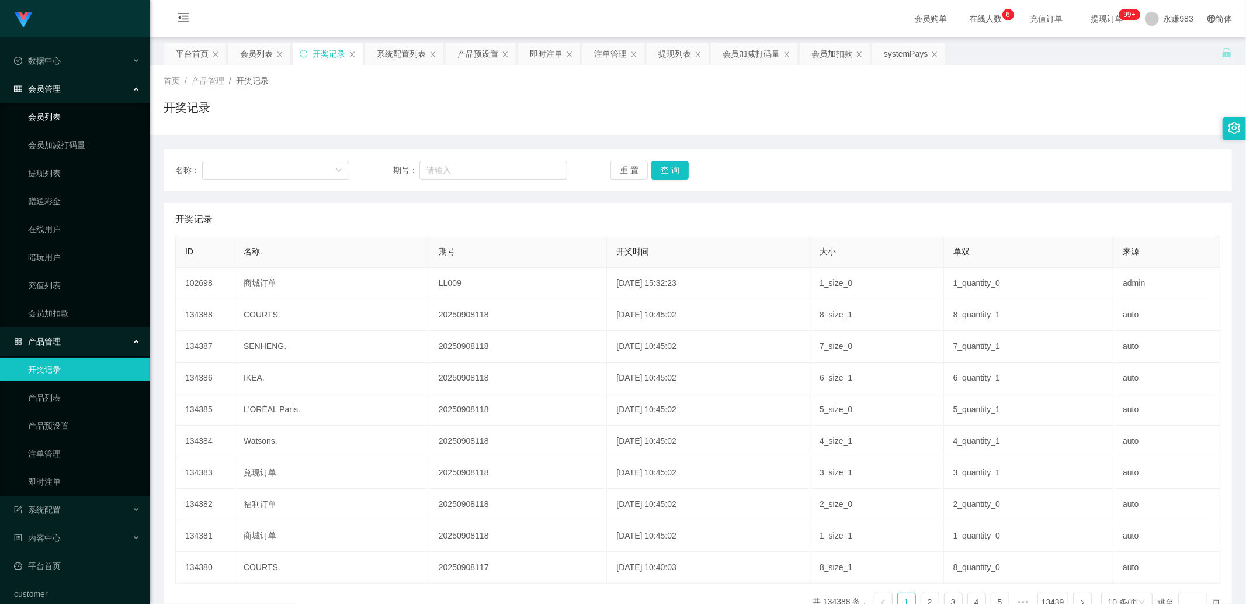
click at [55, 113] on link "会员列表" at bounding box center [84, 116] width 112 height 23
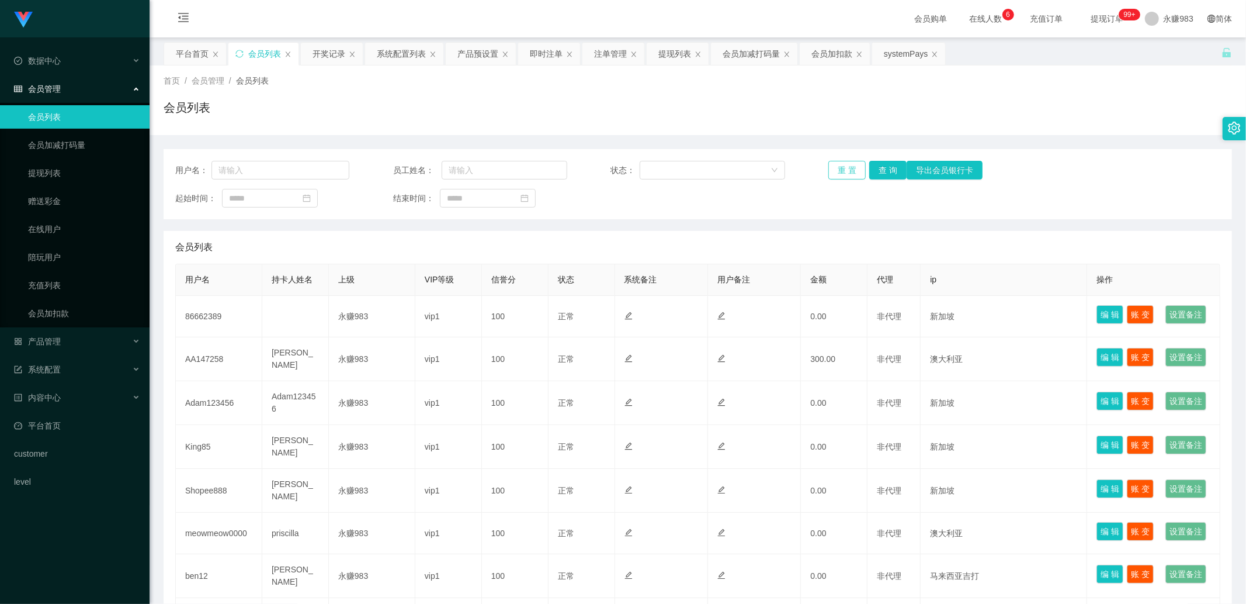
click at [732, 165] on button "重 置" at bounding box center [847, 170] width 37 height 19
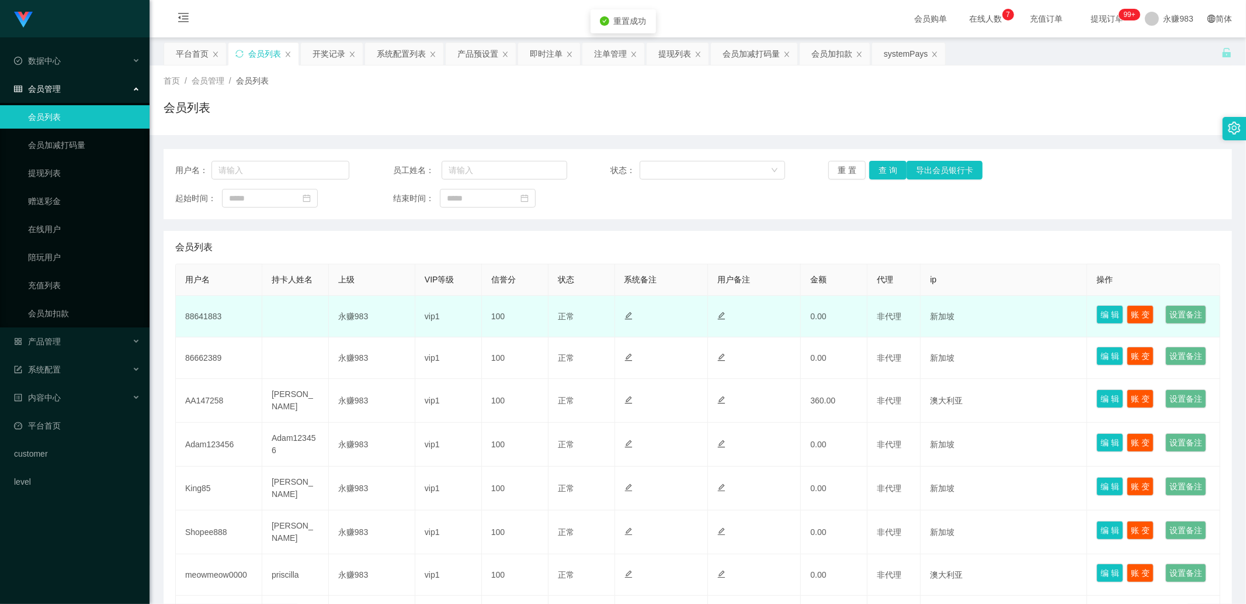
click at [215, 328] on td "88641883" at bounding box center [219, 316] width 86 height 41
copy td "88641883"
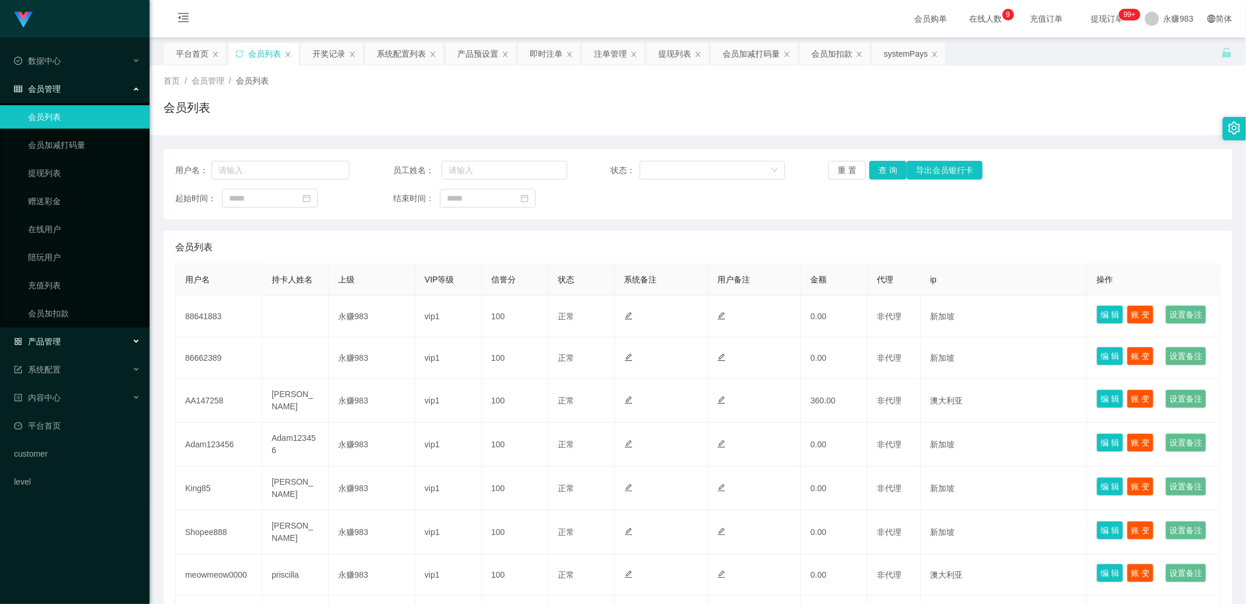
click at [65, 345] on div "产品管理" at bounding box center [75, 341] width 150 height 23
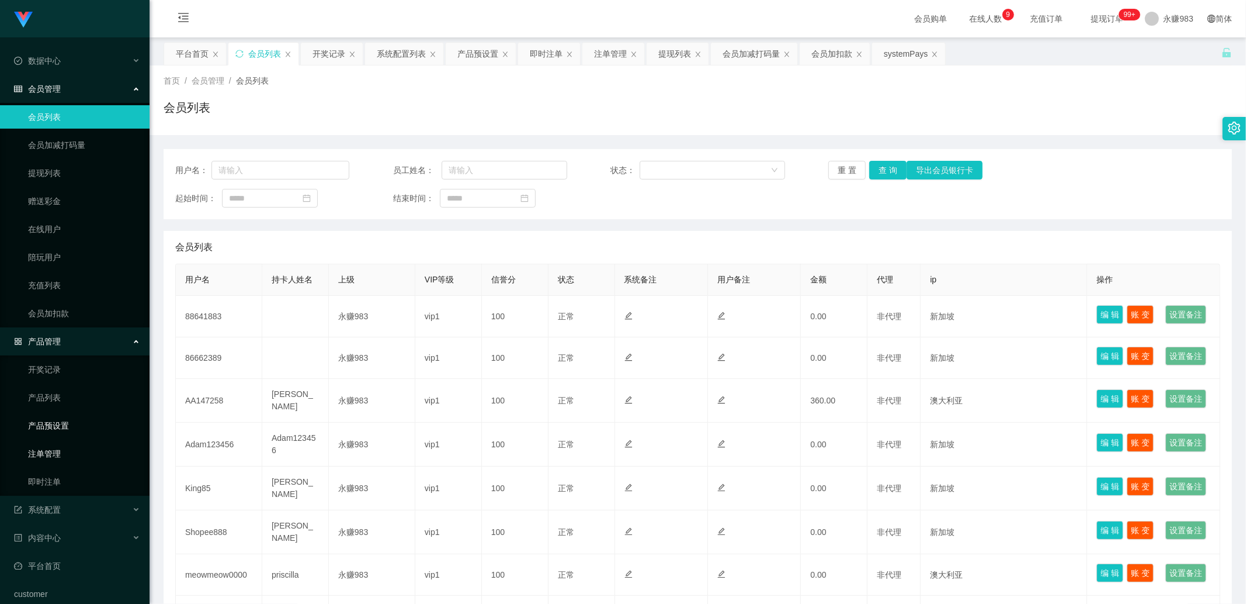
click at [55, 434] on link "产品预设置" at bounding box center [84, 425] width 112 height 23
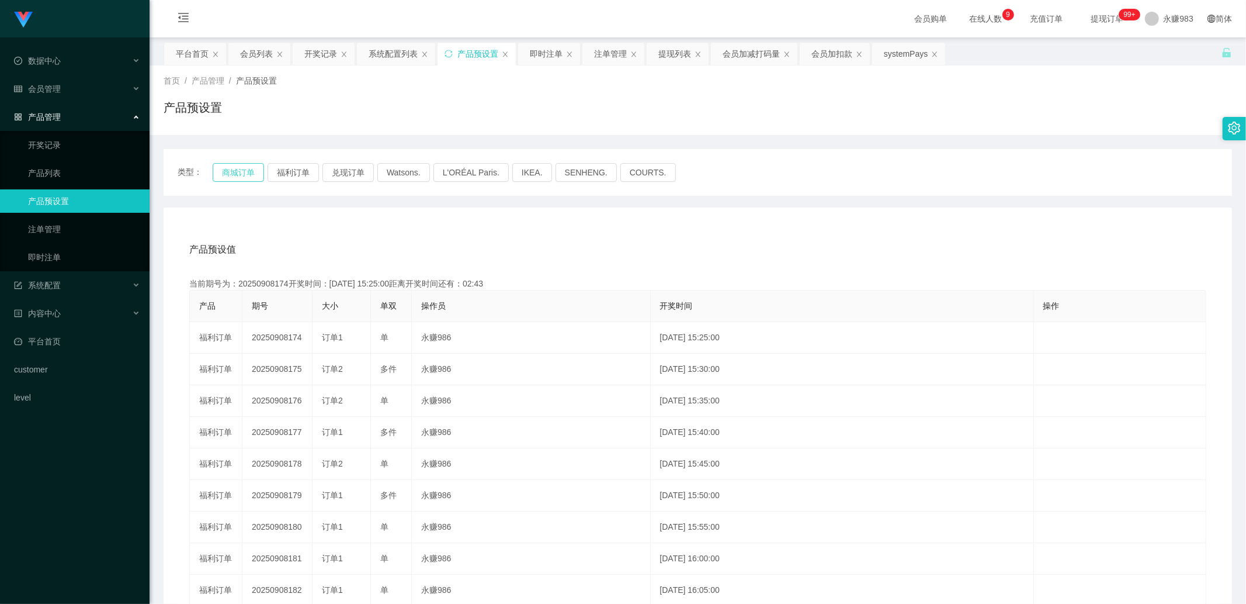
click at [247, 165] on button "商城订单" at bounding box center [238, 172] width 51 height 19
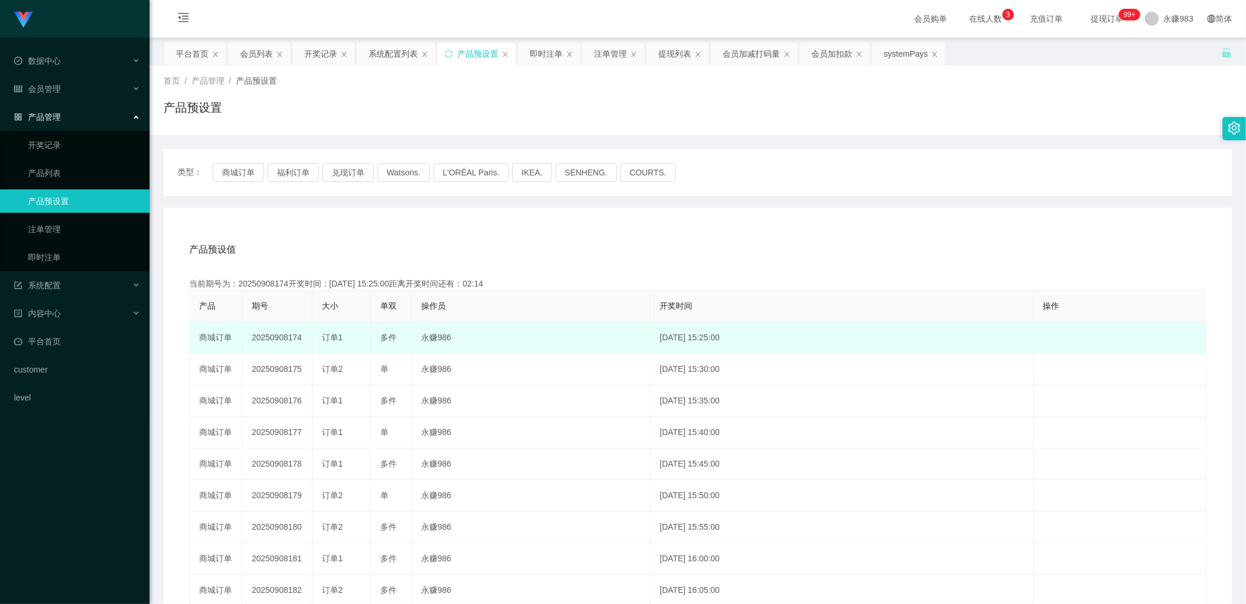
drag, startPoint x: 283, startPoint y: 340, endPoint x: 302, endPoint y: 342, distance: 18.3
click at [302, 342] on td "20250908174" at bounding box center [277, 338] width 70 height 32
click at [290, 340] on td "20250908174" at bounding box center [277, 338] width 70 height 32
click at [287, 335] on td "20250908174" at bounding box center [277, 338] width 70 height 32
drag, startPoint x: 285, startPoint y: 334, endPoint x: 304, endPoint y: 335, distance: 18.7
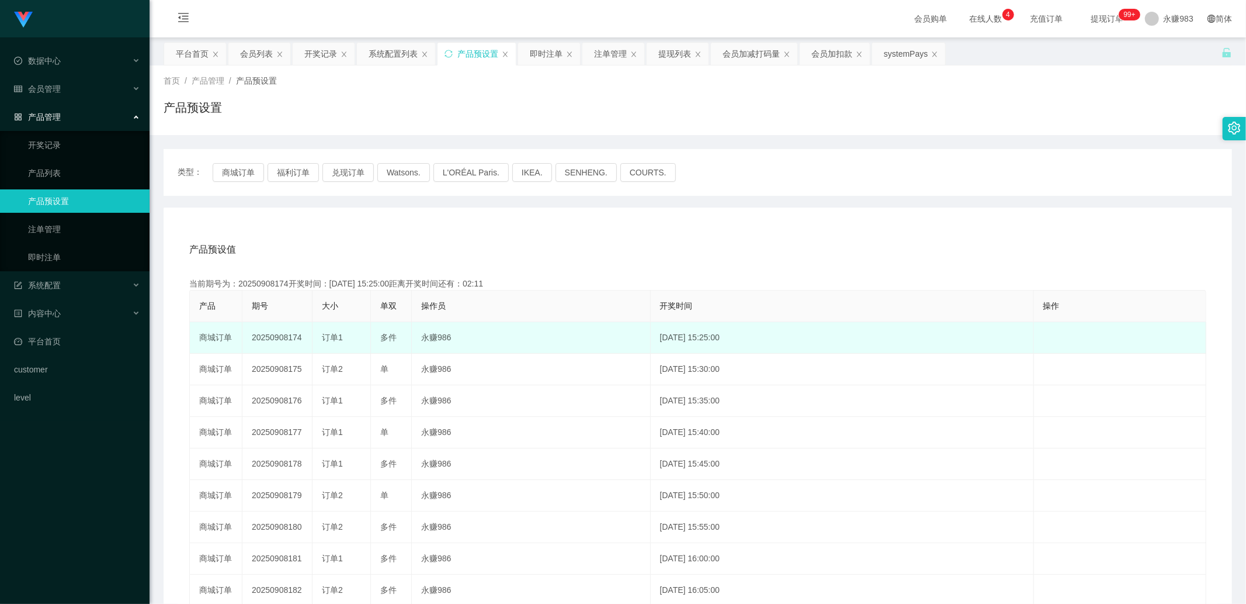
click at [304, 335] on td "20250908174" at bounding box center [277, 338] width 70 height 32
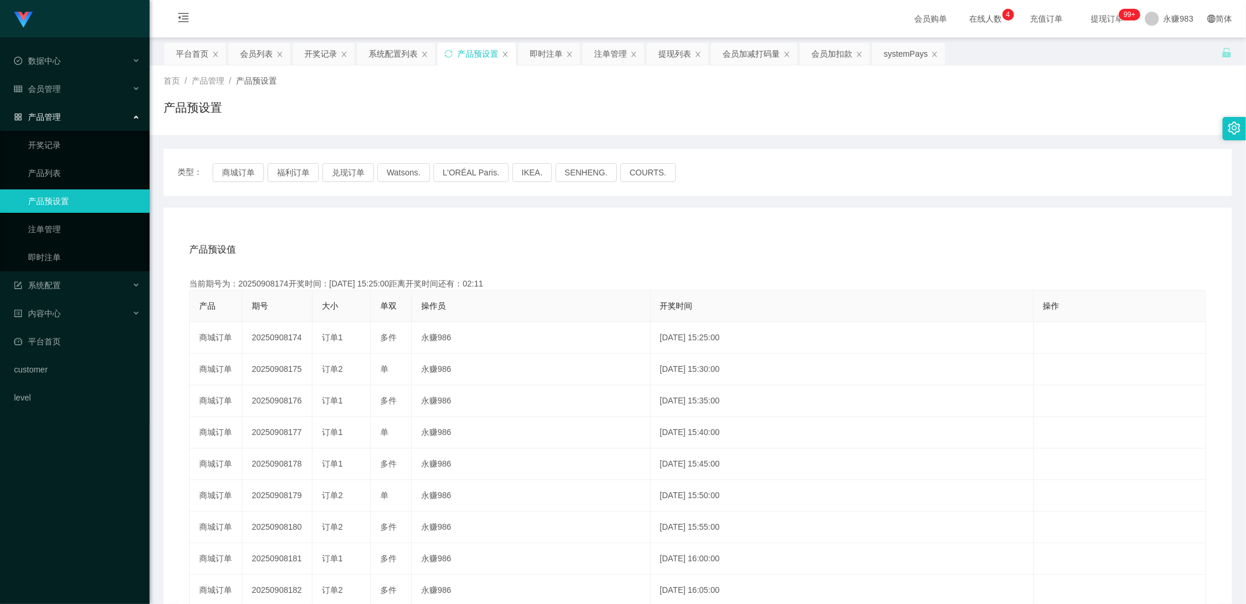
copy td "174"
click at [71, 250] on link "即时注单" at bounding box center [84, 256] width 112 height 23
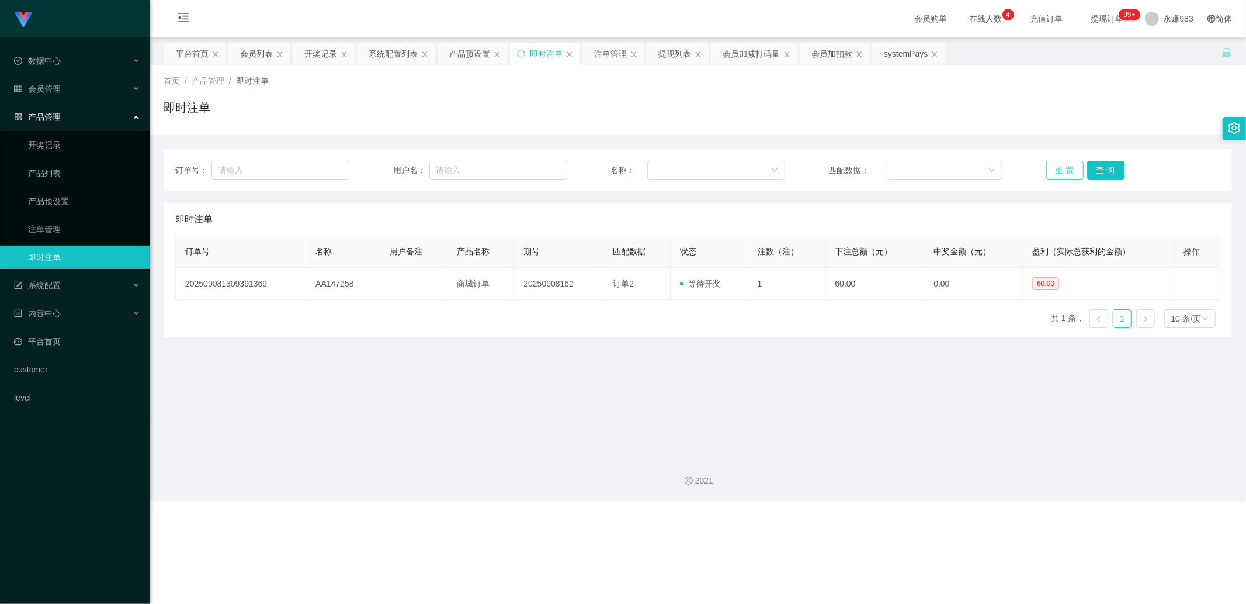
click at [732, 168] on button "重 置" at bounding box center [1065, 170] width 37 height 19
click at [716, 421] on main "关闭左侧 关闭右侧 关闭其它 刷新页面 平台首页 会员列表 开奖记录 系统配置列表 产品预设置 即时注单 注单管理 提现列表 会员加减打码量 会员加扣款 sy…" at bounding box center [698, 241] width 1097 height 409
click at [732, 171] on button "重 置" at bounding box center [1065, 170] width 37 height 19
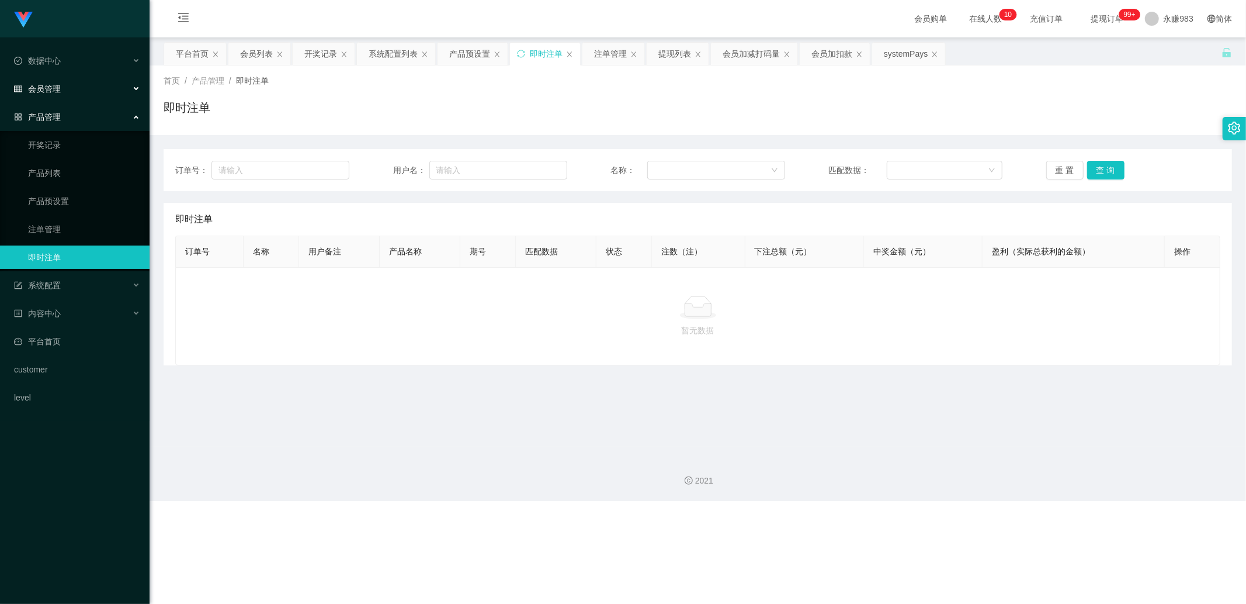
click at [55, 84] on span "会员管理" at bounding box center [37, 88] width 47 height 9
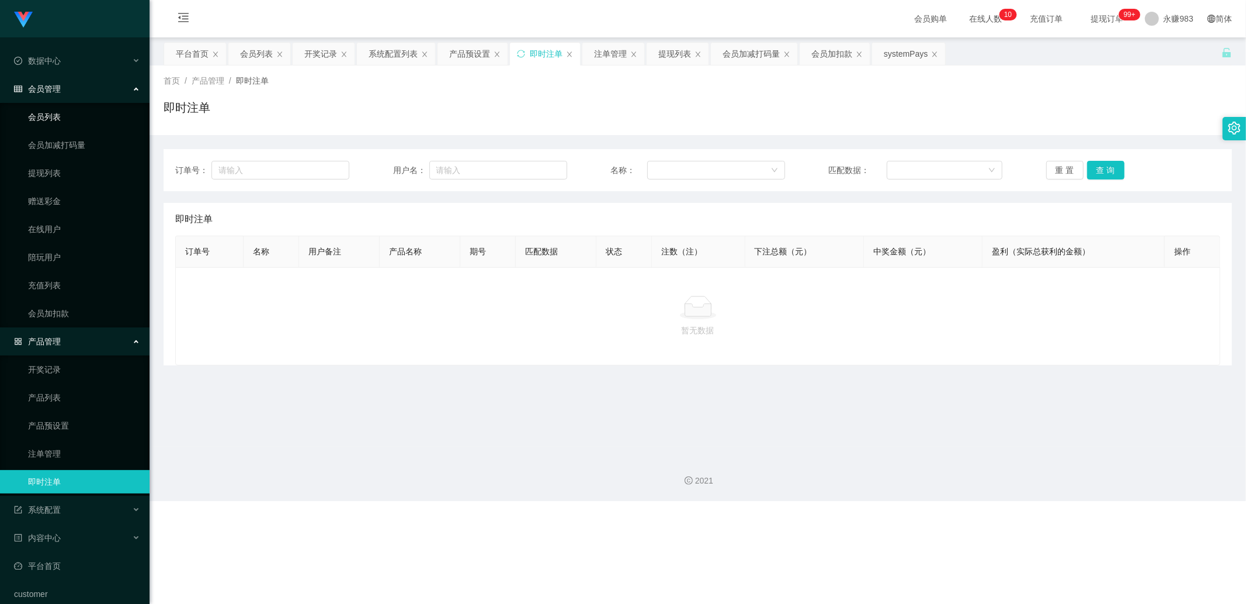
click at [51, 115] on link "会员列表" at bounding box center [84, 116] width 112 height 23
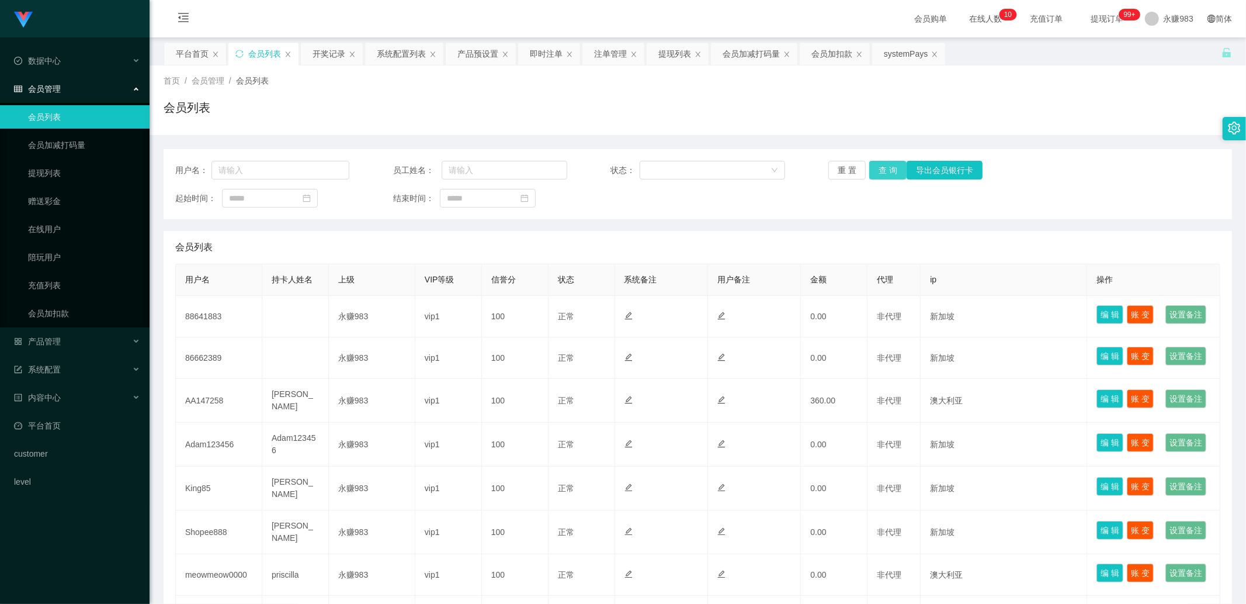
click at [732, 170] on button "查 询" at bounding box center [887, 170] width 37 height 19
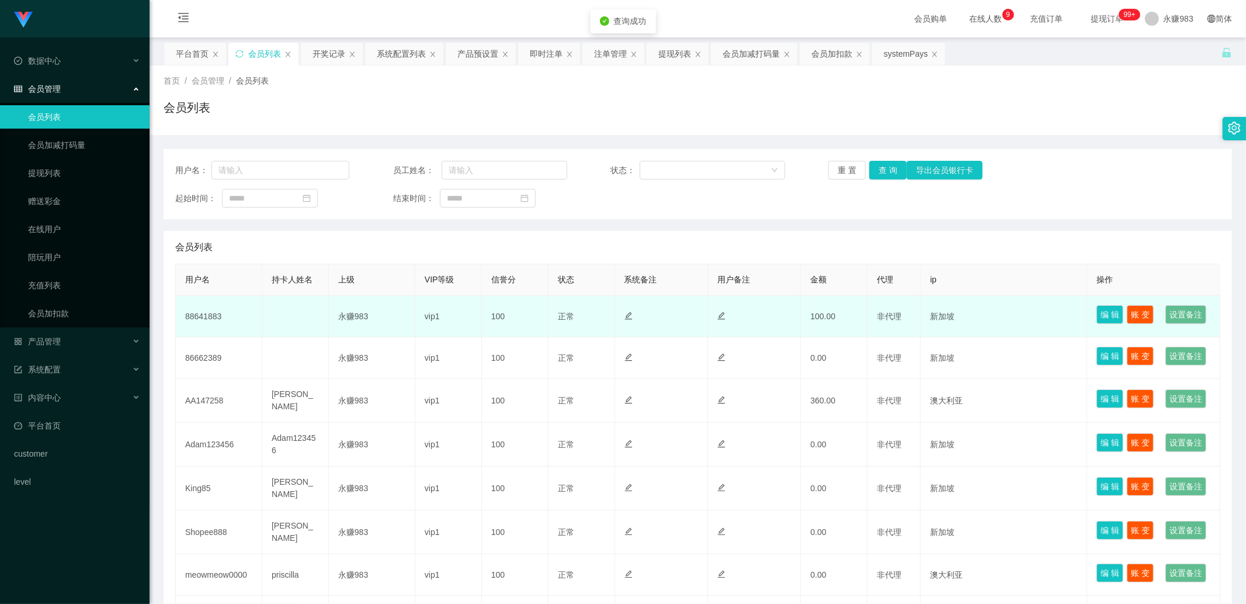
click at [207, 324] on td "88641883" at bounding box center [219, 316] width 86 height 41
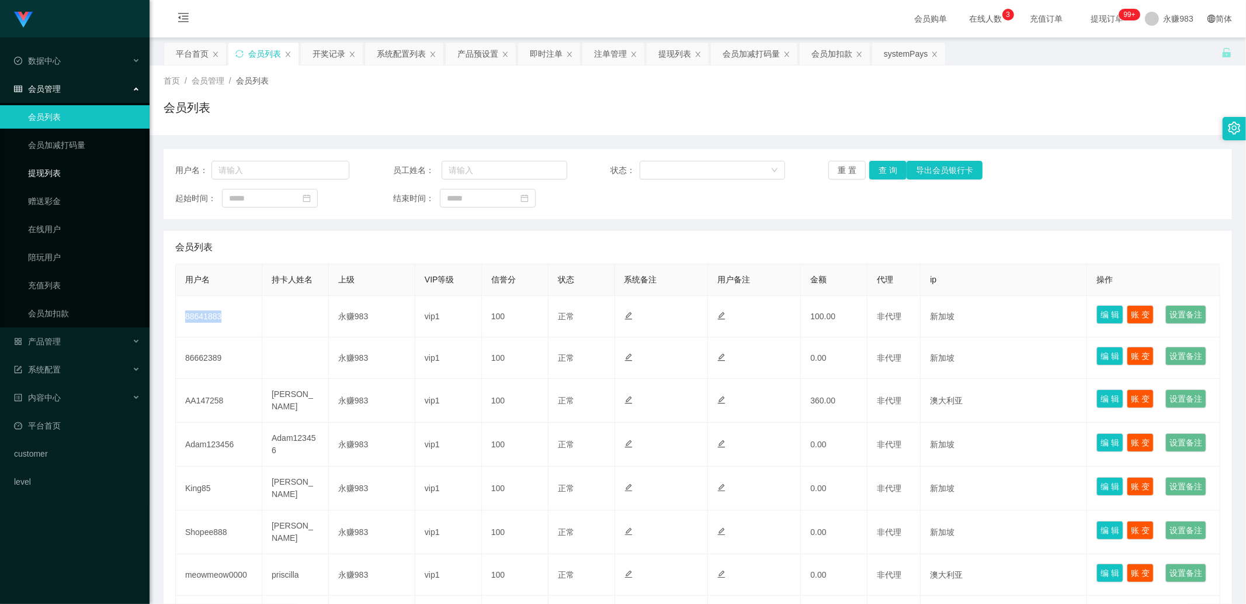
click at [44, 175] on link "提现列表" at bounding box center [84, 172] width 112 height 23
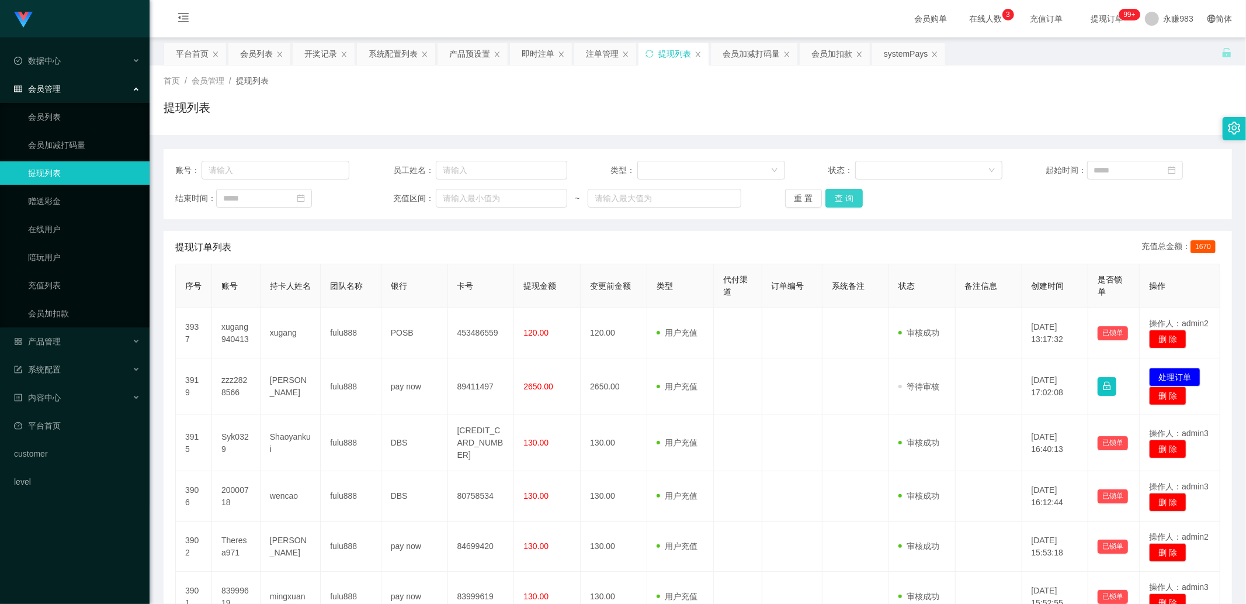
click at [732, 200] on button "查 询" at bounding box center [844, 198] width 37 height 19
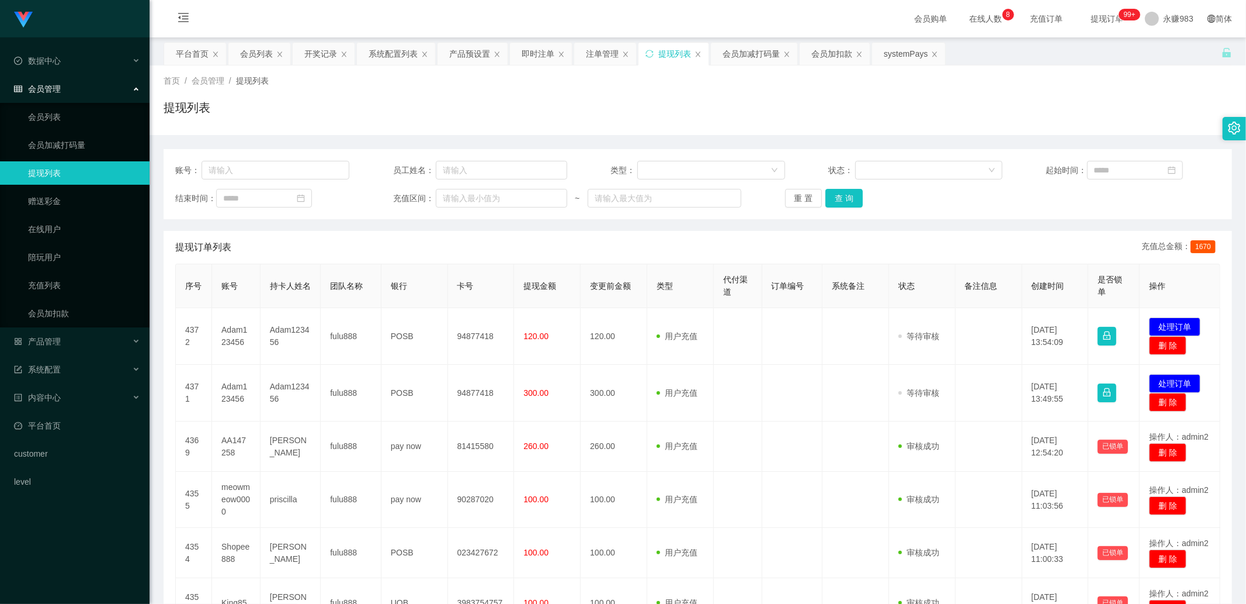
click at [732, 186] on div "账号： 员工姓名： 类型： 状态： 起始时间： 结束时间： 充值区间： ~ 重 置 查 询" at bounding box center [698, 184] width 1069 height 70
click at [732, 195] on button "重 置" at bounding box center [803, 198] width 37 height 19
click at [61, 335] on div "产品管理" at bounding box center [75, 341] width 150 height 23
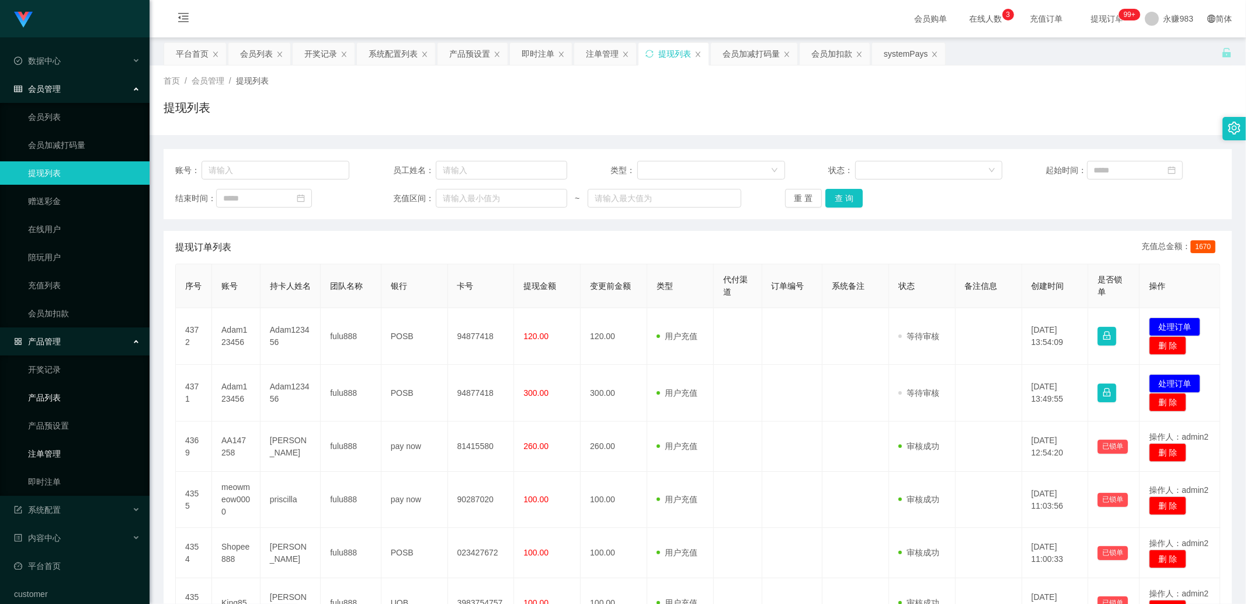
scroll to position [41, 0]
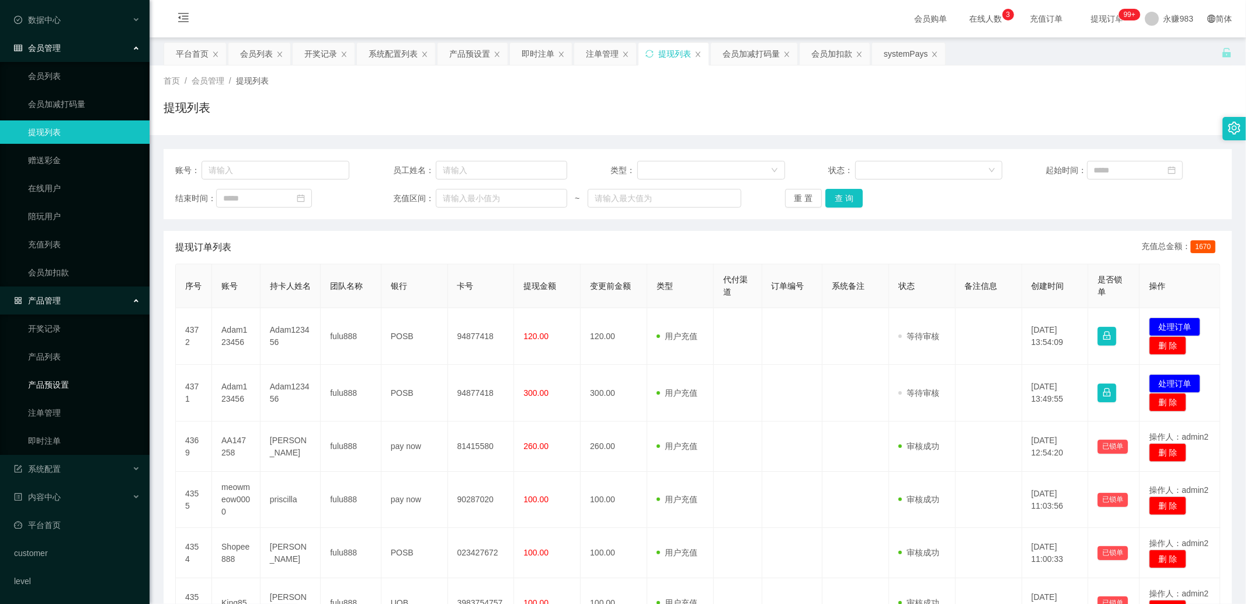
click at [65, 384] on link "产品预设置" at bounding box center [84, 384] width 112 height 23
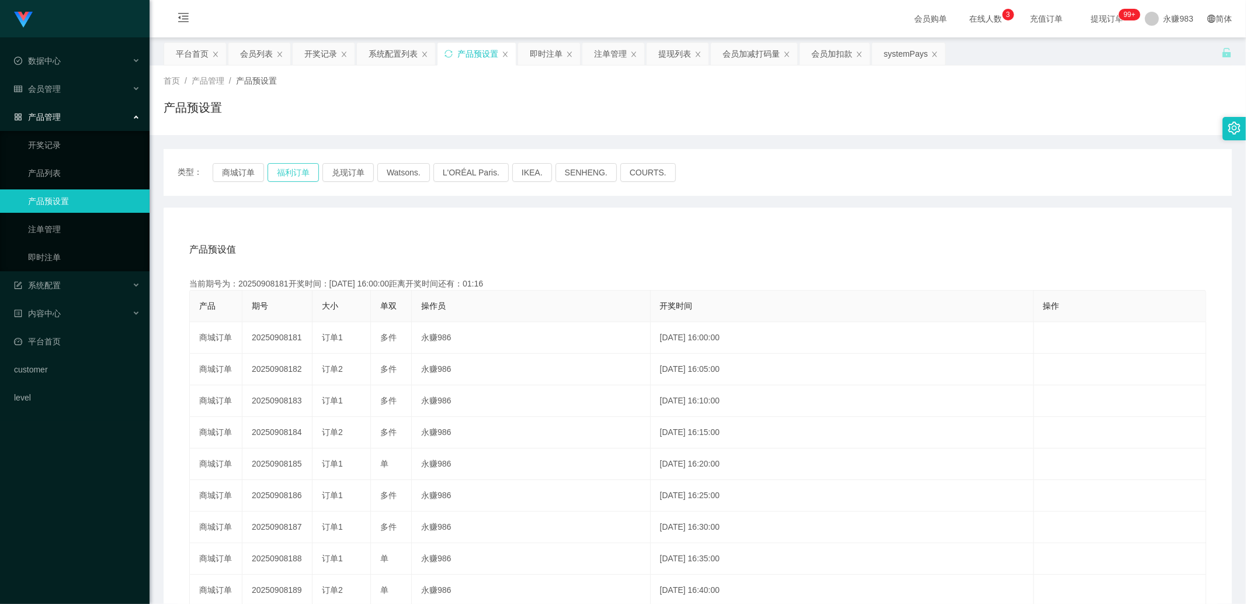
click at [285, 171] on button "福利订单" at bounding box center [293, 172] width 51 height 19
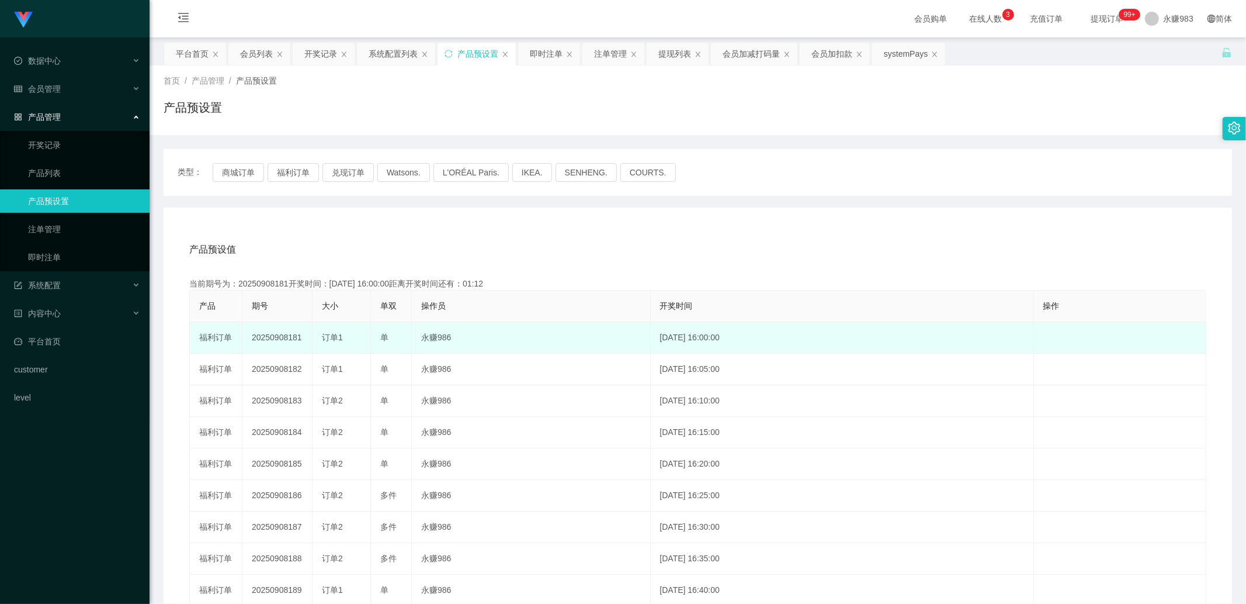
drag, startPoint x: 287, startPoint y: 339, endPoint x: 306, endPoint y: 340, distance: 18.7
click at [306, 340] on td "20250908181" at bounding box center [277, 338] width 70 height 32
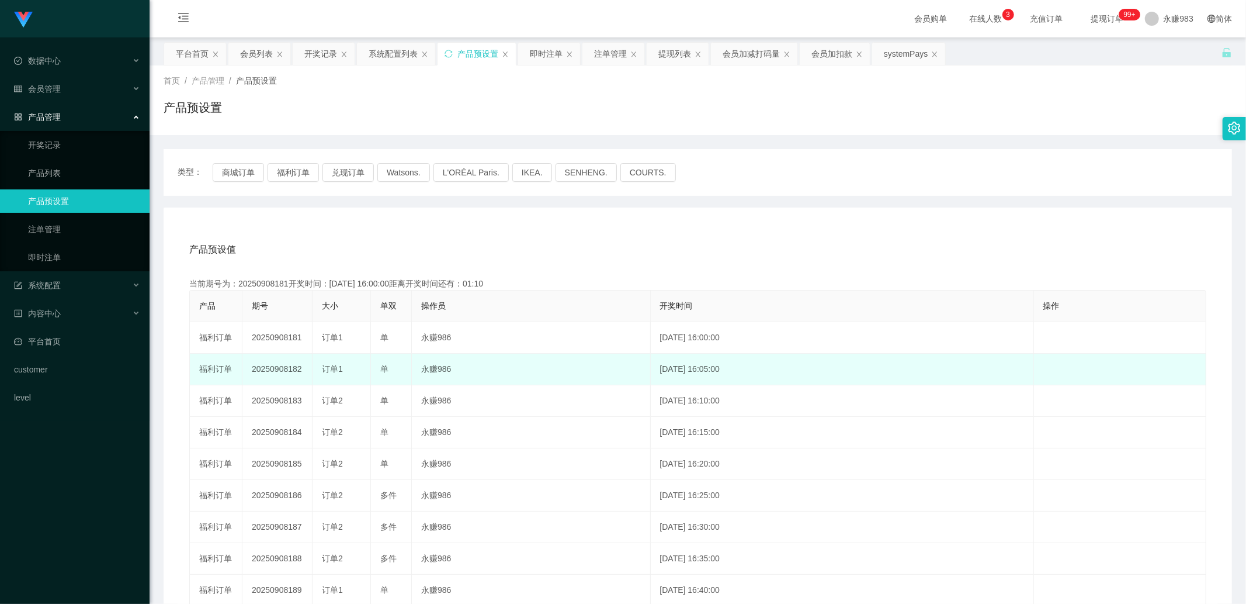
drag, startPoint x: 287, startPoint y: 368, endPoint x: 307, endPoint y: 369, distance: 19.9
click at [307, 369] on td "20250908182" at bounding box center [277, 370] width 70 height 32
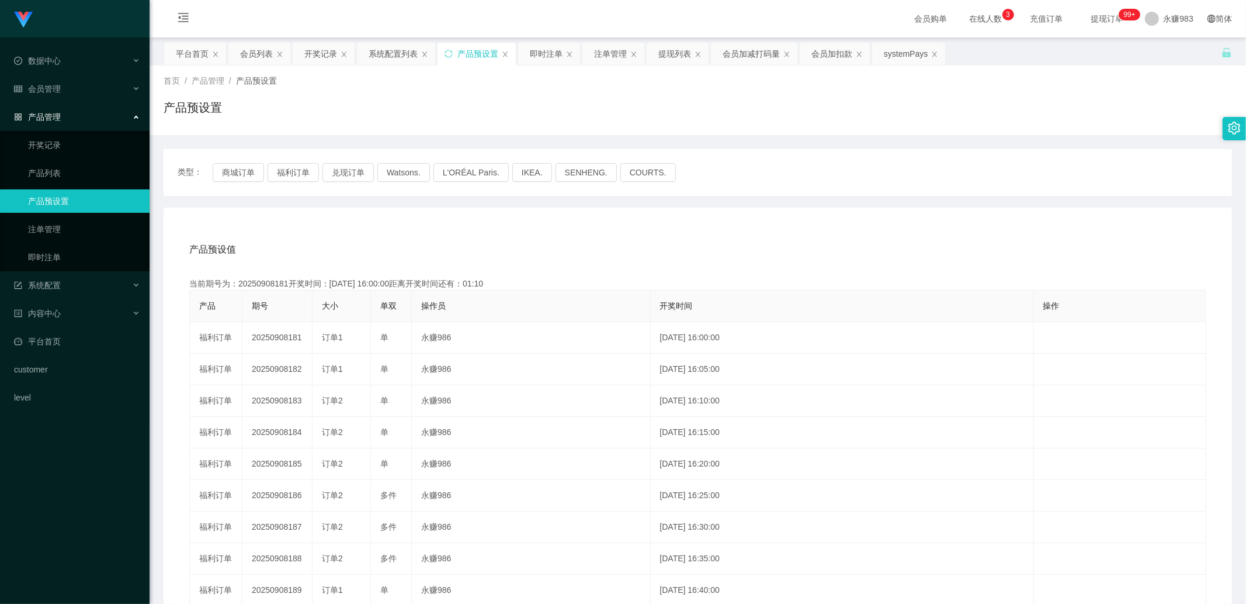
copy td "182"
click at [289, 171] on button "福利订单" at bounding box center [293, 172] width 51 height 19
drag, startPoint x: 63, startPoint y: 253, endPoint x: 102, endPoint y: 252, distance: 38.6
click at [65, 253] on link "即时注单" at bounding box center [84, 256] width 112 height 23
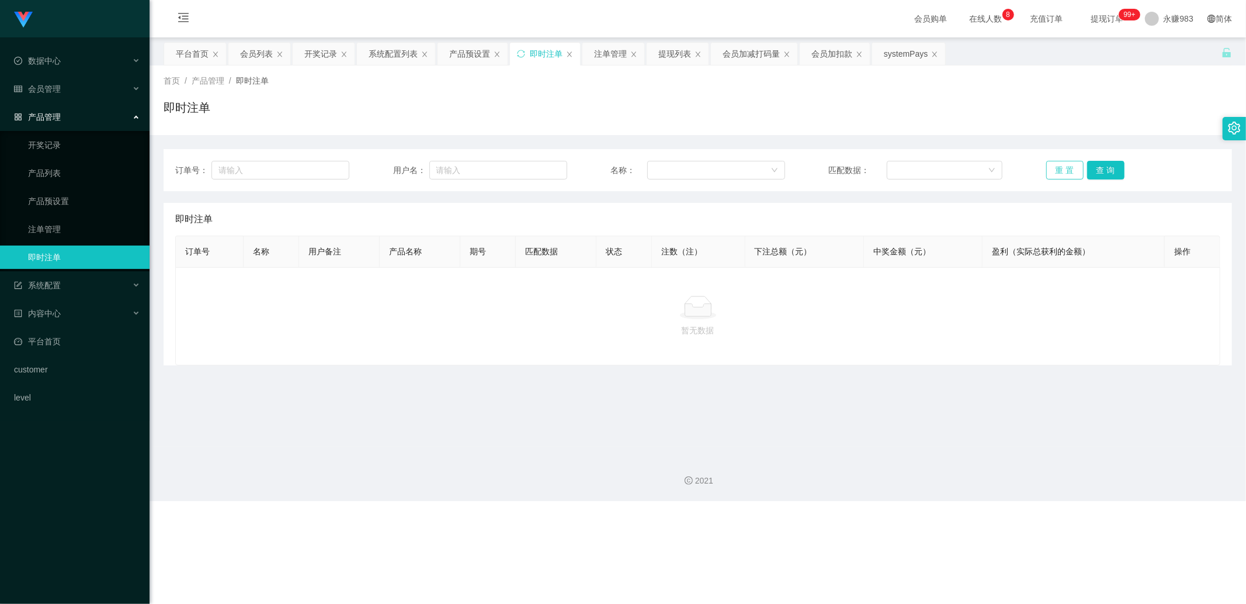
click at [732, 167] on button "重 置" at bounding box center [1065, 170] width 37 height 19
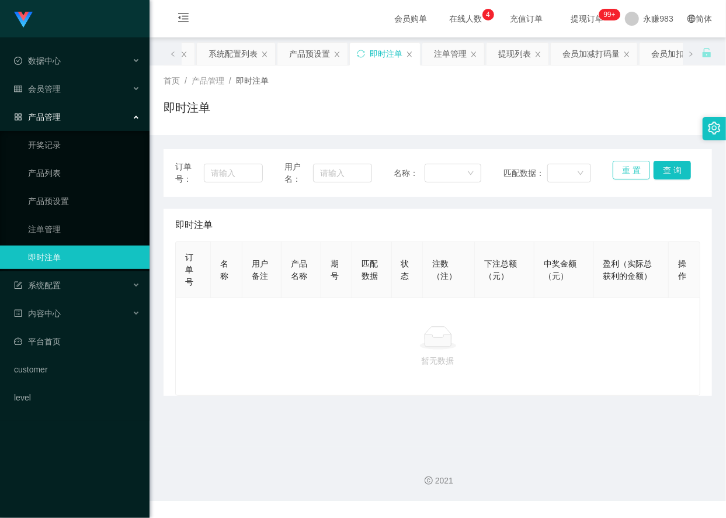
click at [619, 169] on button "重 置" at bounding box center [631, 170] width 37 height 19
click at [629, 170] on button "重 置" at bounding box center [631, 170] width 37 height 19
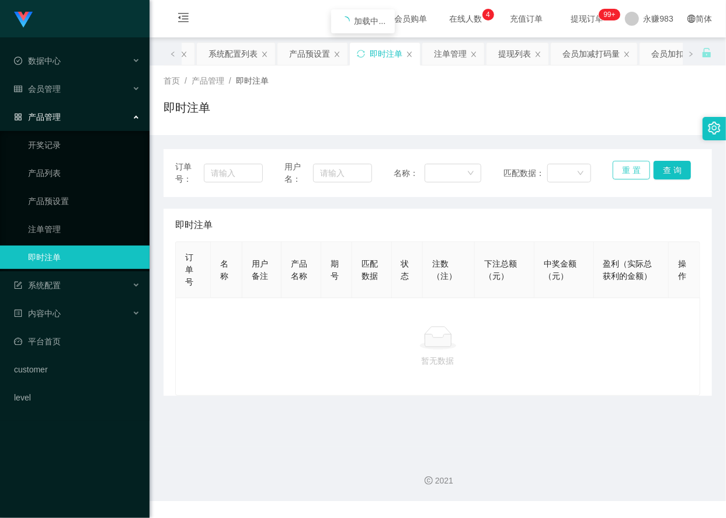
click at [629, 170] on button "重 置" at bounding box center [631, 170] width 37 height 19
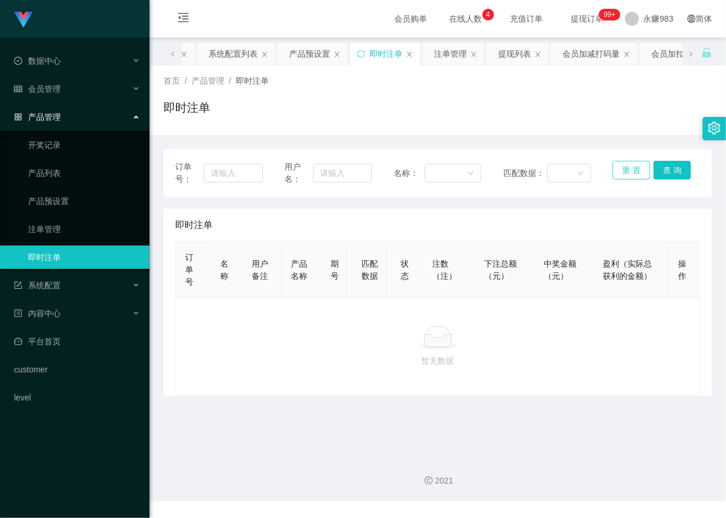
click at [629, 170] on button "重 置" at bounding box center [631, 170] width 37 height 19
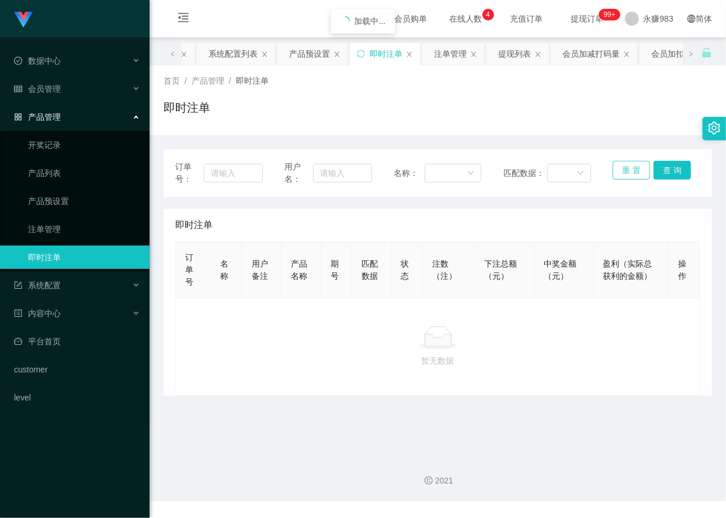
click at [629, 170] on button "重 置" at bounding box center [631, 170] width 37 height 19
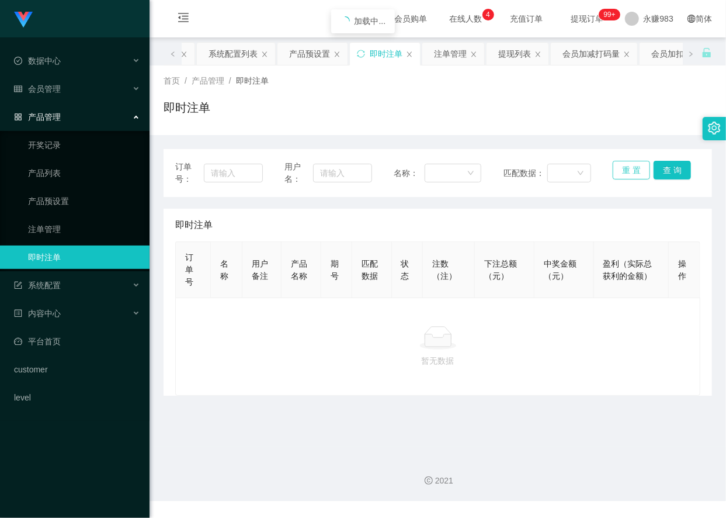
click at [629, 170] on button "重 置" at bounding box center [631, 170] width 37 height 19
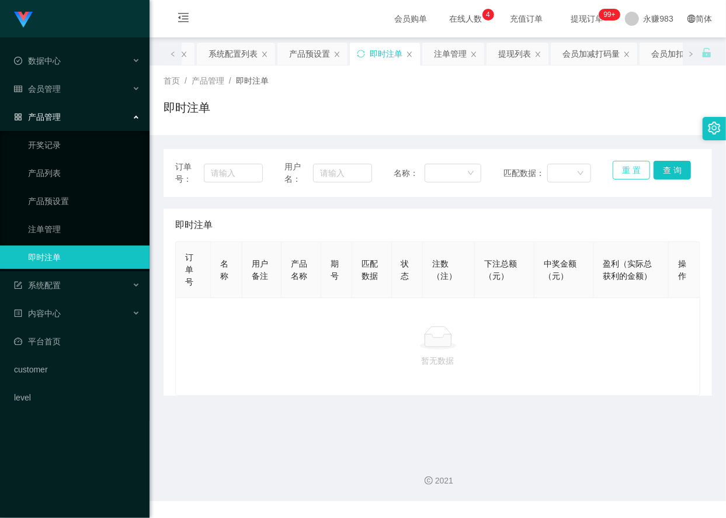
click at [626, 174] on button "重 置" at bounding box center [631, 170] width 37 height 19
click at [621, 166] on button "重 置" at bounding box center [631, 170] width 37 height 19
click at [622, 167] on button "重 置" at bounding box center [631, 170] width 37 height 19
click at [60, 94] on div "会员管理" at bounding box center [75, 88] width 150 height 23
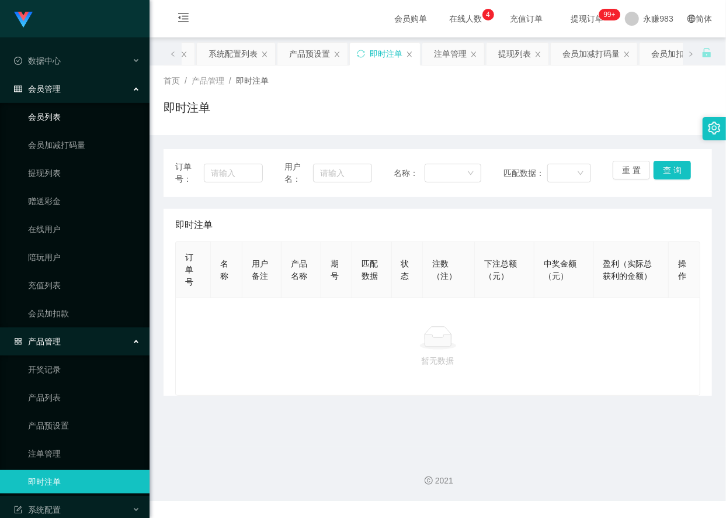
click at [63, 117] on link "会员列表" at bounding box center [84, 116] width 112 height 23
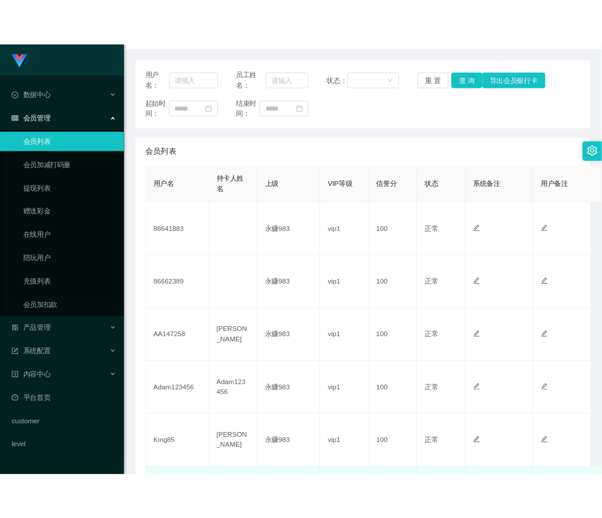
scroll to position [259, 0]
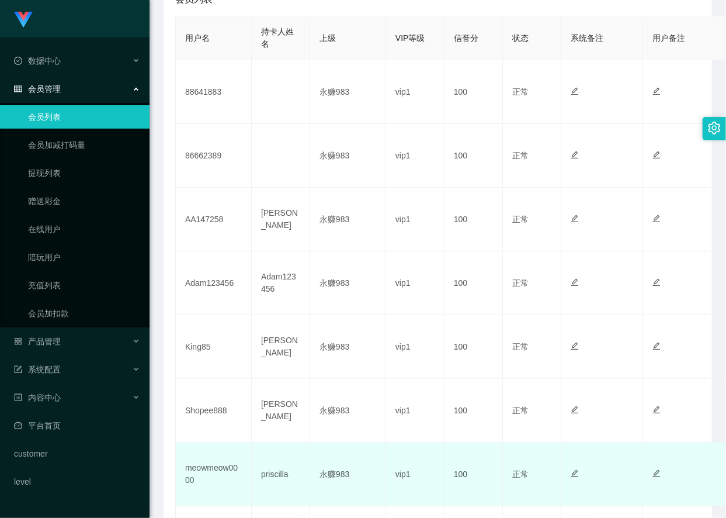
click at [209, 471] on td "meowmeow0000" at bounding box center [214, 474] width 76 height 64
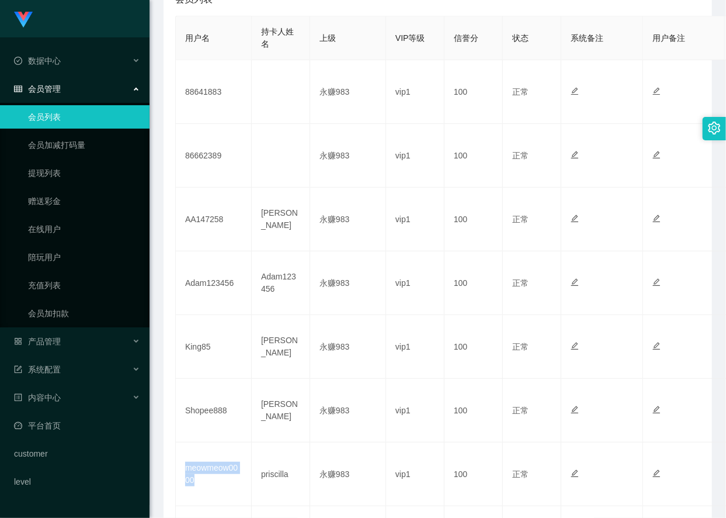
copy td "meowmeow0000"
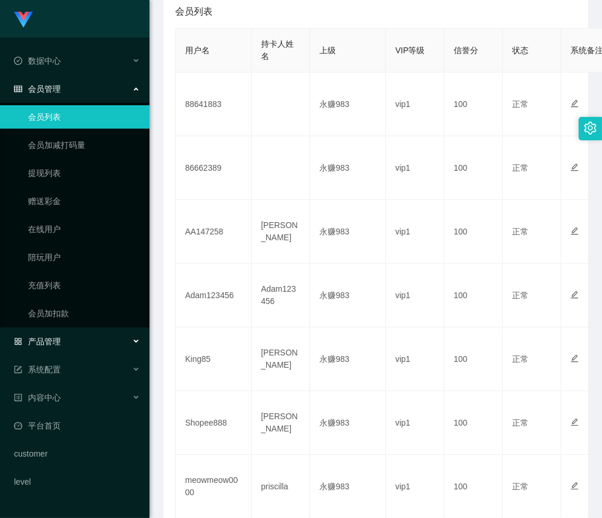
click at [51, 333] on div "产品管理" at bounding box center [75, 341] width 150 height 23
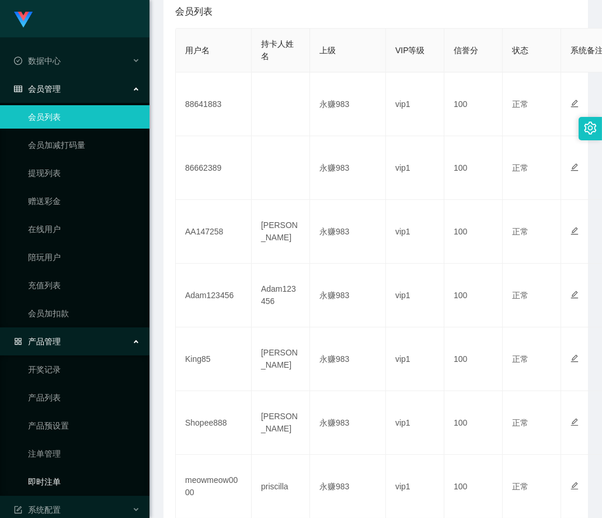
click at [59, 476] on link "即时注单" at bounding box center [84, 481] width 112 height 23
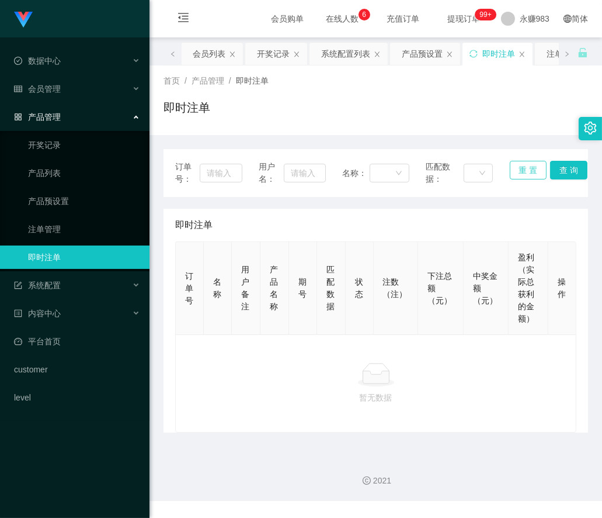
click at [529, 167] on button "重 置" at bounding box center [528, 170] width 37 height 19
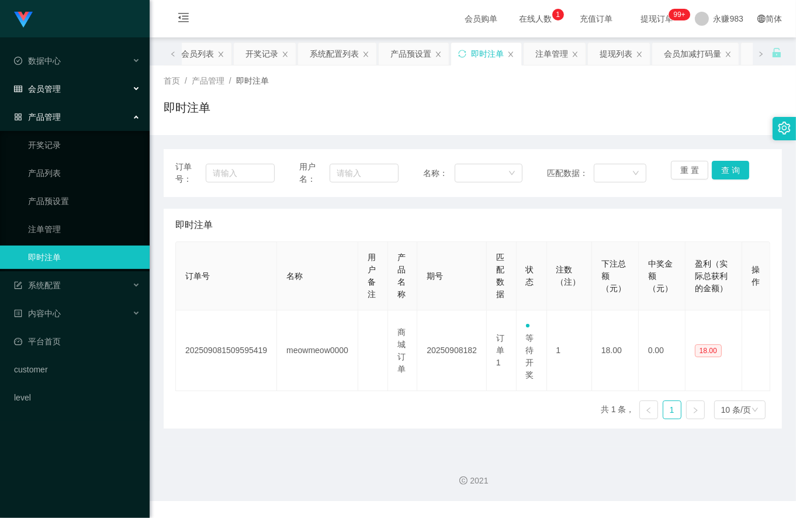
drag, startPoint x: 60, startPoint y: 88, endPoint x: 51, endPoint y: 93, distance: 10.5
click at [58, 91] on span "会员管理" at bounding box center [37, 88] width 47 height 9
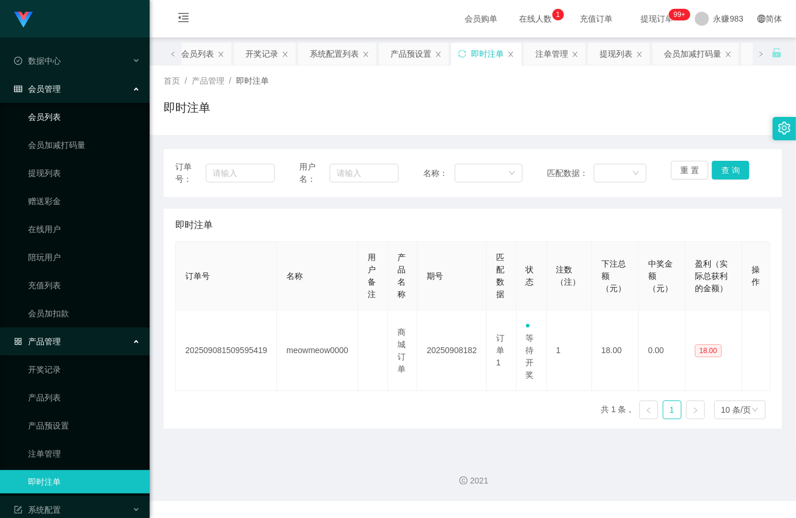
click at [57, 120] on link "会员列表" at bounding box center [84, 116] width 112 height 23
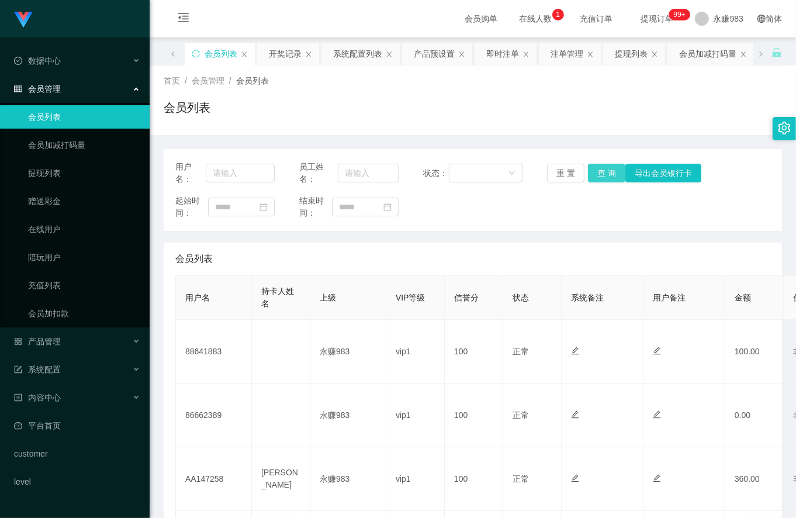
click at [610, 172] on button "查 询" at bounding box center [606, 173] width 37 height 19
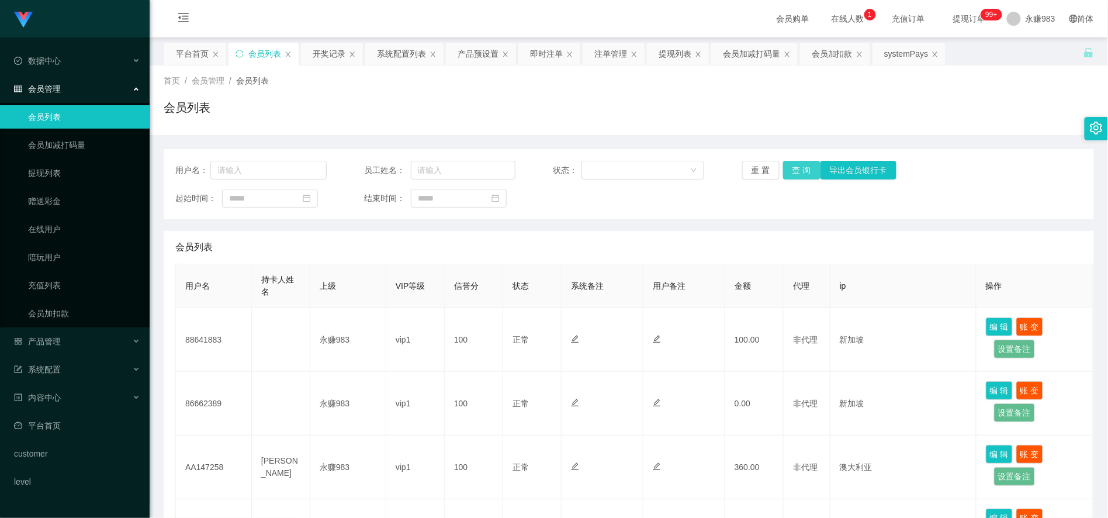
scroll to position [259, 0]
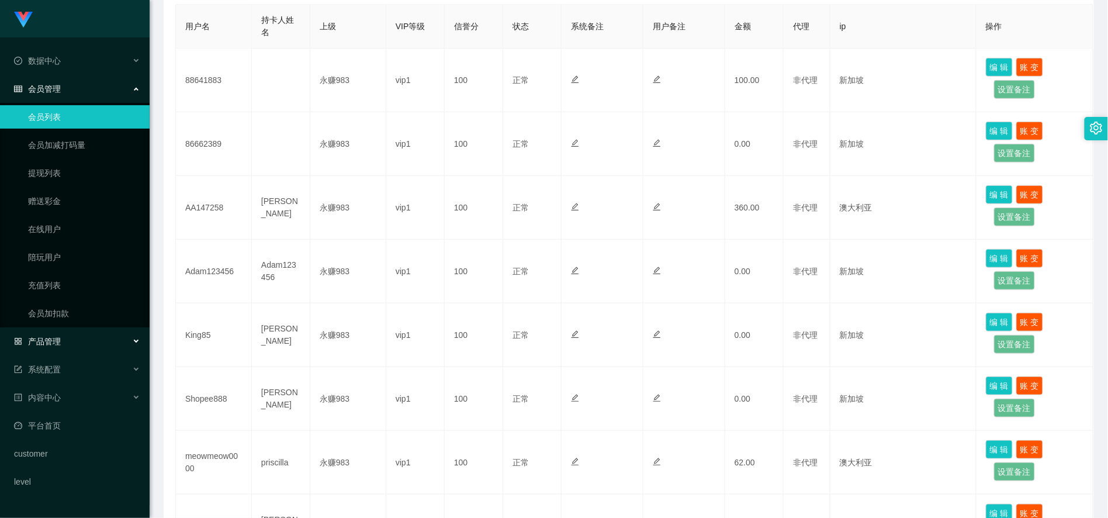
click at [72, 337] on div "产品管理" at bounding box center [75, 341] width 150 height 23
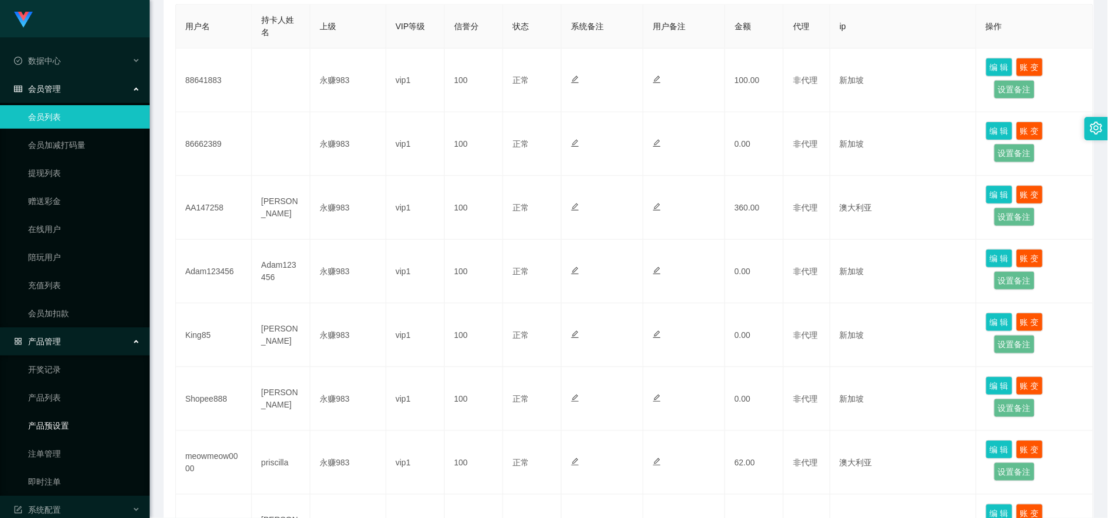
click at [67, 427] on link "产品预设置" at bounding box center [84, 425] width 112 height 23
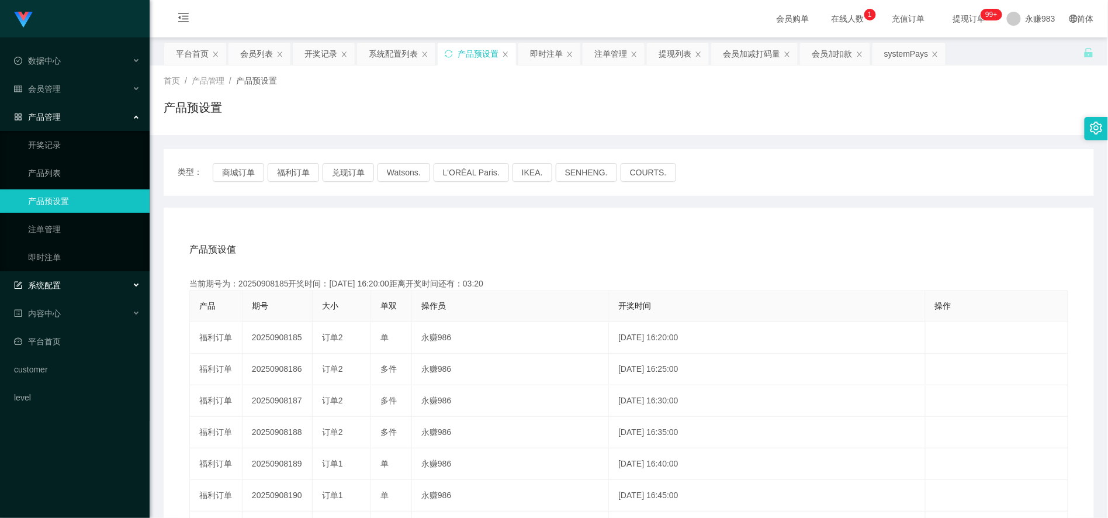
click at [44, 289] on span "系统配置" at bounding box center [37, 284] width 47 height 9
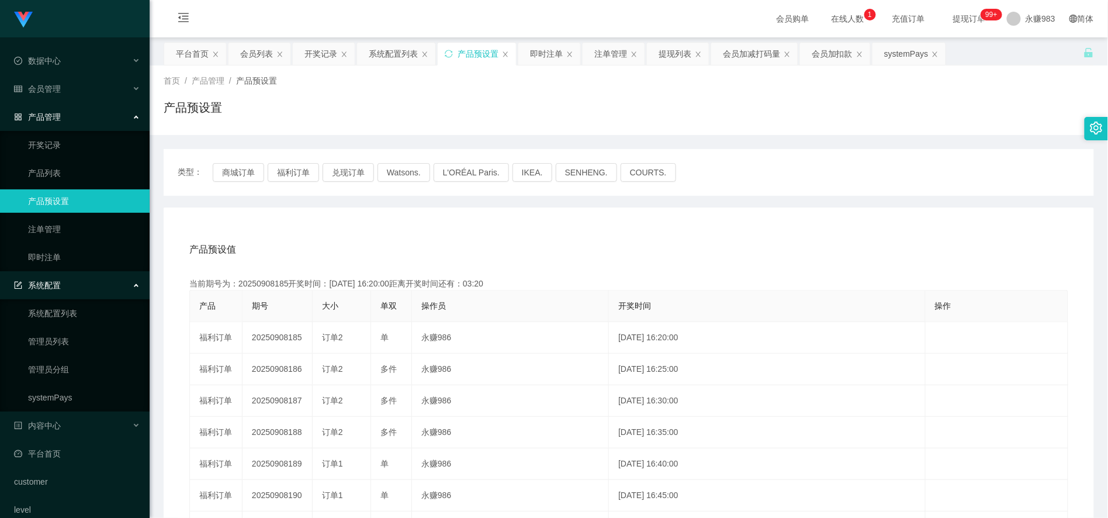
click at [44, 289] on span "系统配置" at bounding box center [37, 284] width 47 height 9
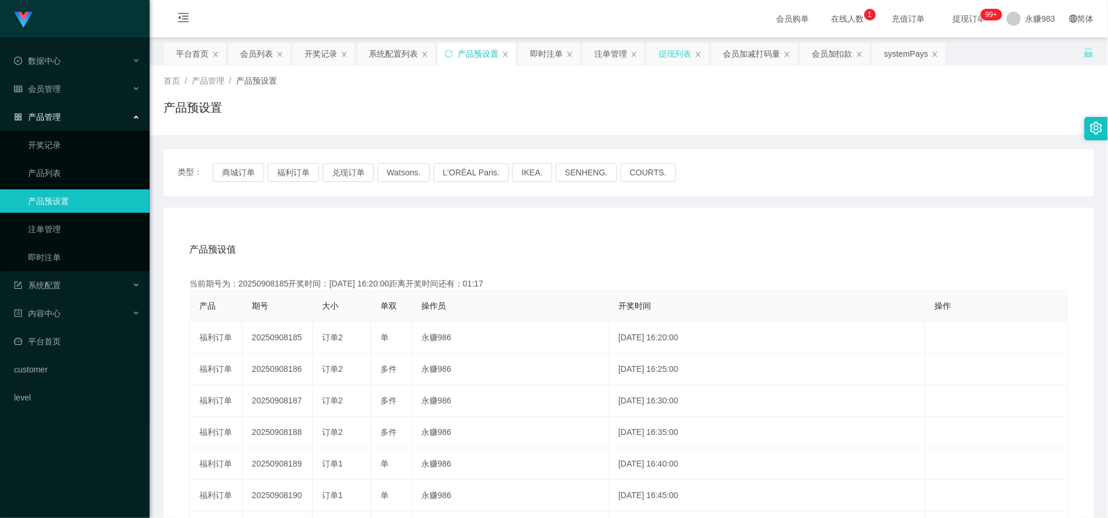
click at [665, 53] on div "提现列表" at bounding box center [675, 54] width 33 height 22
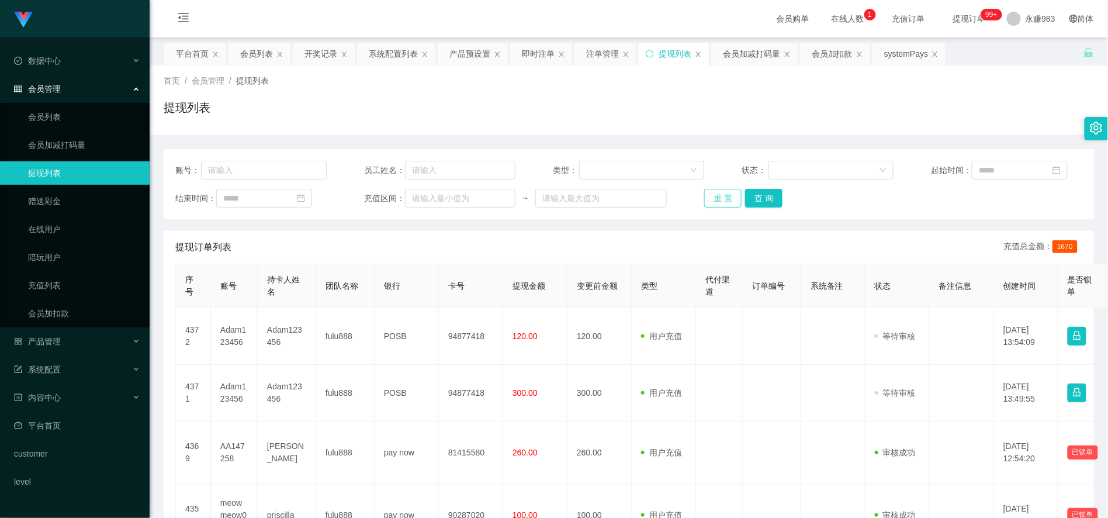
click at [722, 202] on button "重 置" at bounding box center [722, 198] width 37 height 19
click at [721, 205] on button "重 置" at bounding box center [722, 198] width 37 height 19
click at [708, 196] on button "重 置" at bounding box center [722, 198] width 37 height 19
click at [719, 200] on button "重 置" at bounding box center [722, 198] width 37 height 19
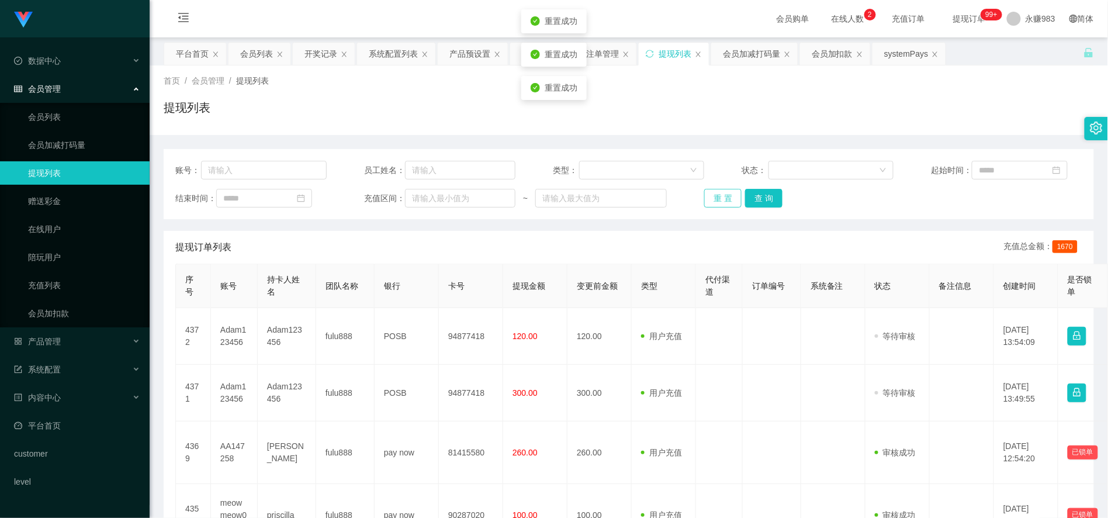
click at [720, 200] on button "重 置" at bounding box center [722, 198] width 37 height 19
click at [732, 202] on button "查 询" at bounding box center [763, 198] width 37 height 19
click at [732, 202] on div "重 置 查 询" at bounding box center [779, 198] width 151 height 19
click at [56, 185] on ul "会员列表 会员加减打码量 提现列表 赠送彩金 在线用户 陪玩用户 充值列表 会员加扣款" at bounding box center [75, 215] width 150 height 224
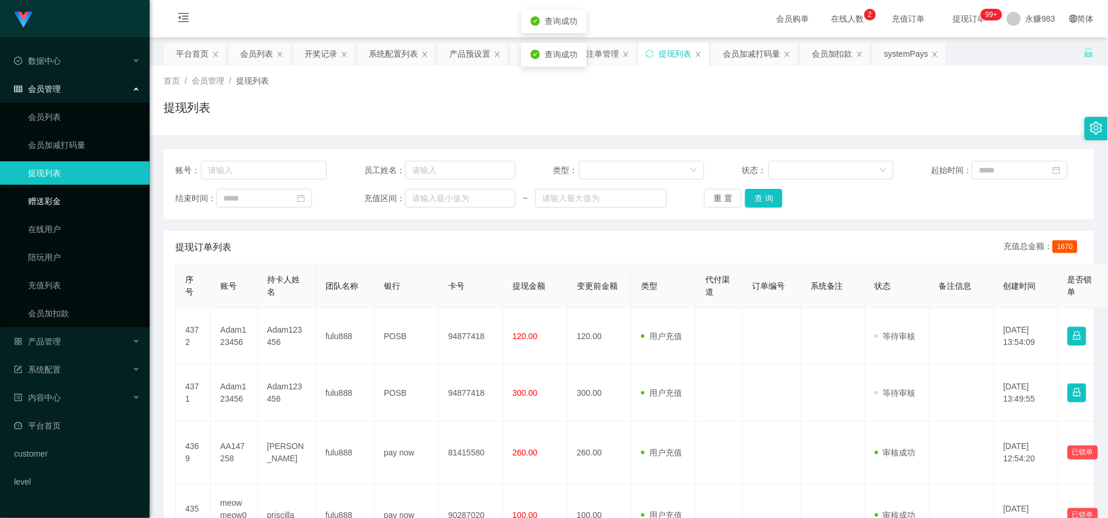
click at [56, 203] on link "赠送彩金" at bounding box center [84, 200] width 112 height 23
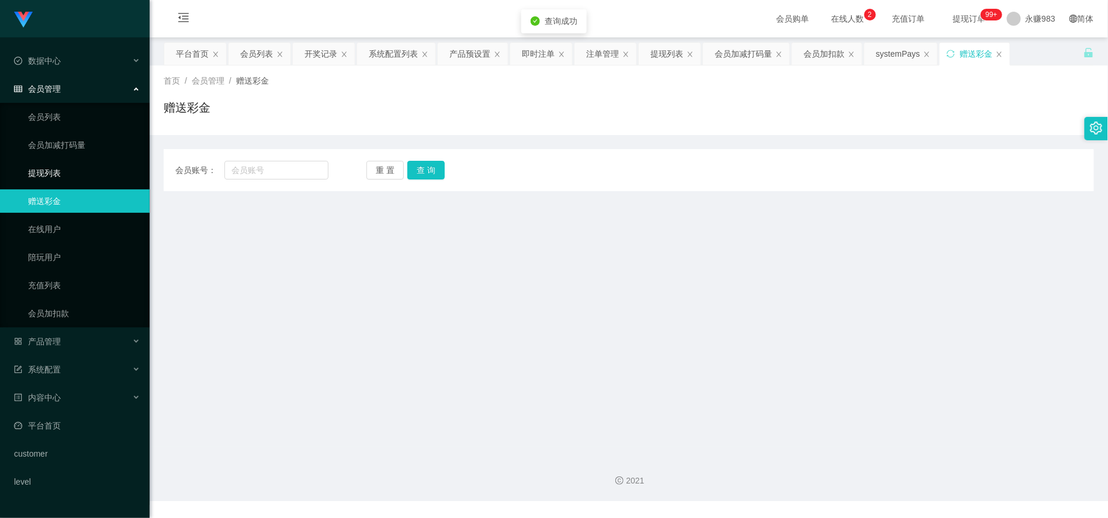
click at [50, 177] on link "提现列表" at bounding box center [84, 172] width 112 height 23
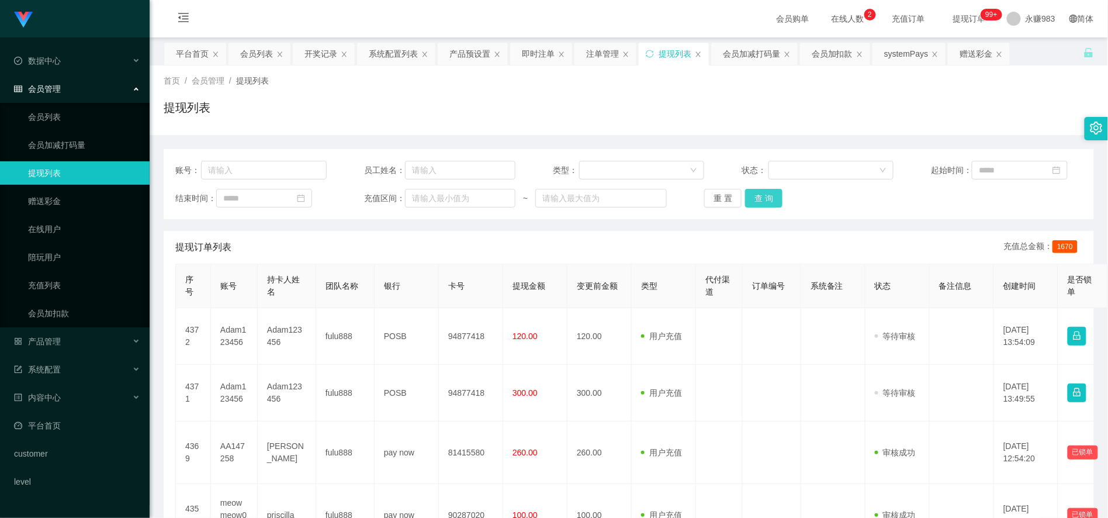
click at [732, 203] on button "查 询" at bounding box center [763, 198] width 37 height 19
click at [709, 219] on div "账号： 员工姓名： 类型： 状态： 起始时间： 结束时间： 充值区间： ~ 重 置 查 询" at bounding box center [629, 184] width 930 height 70
click at [710, 206] on button "重 置" at bounding box center [722, 198] width 37 height 19
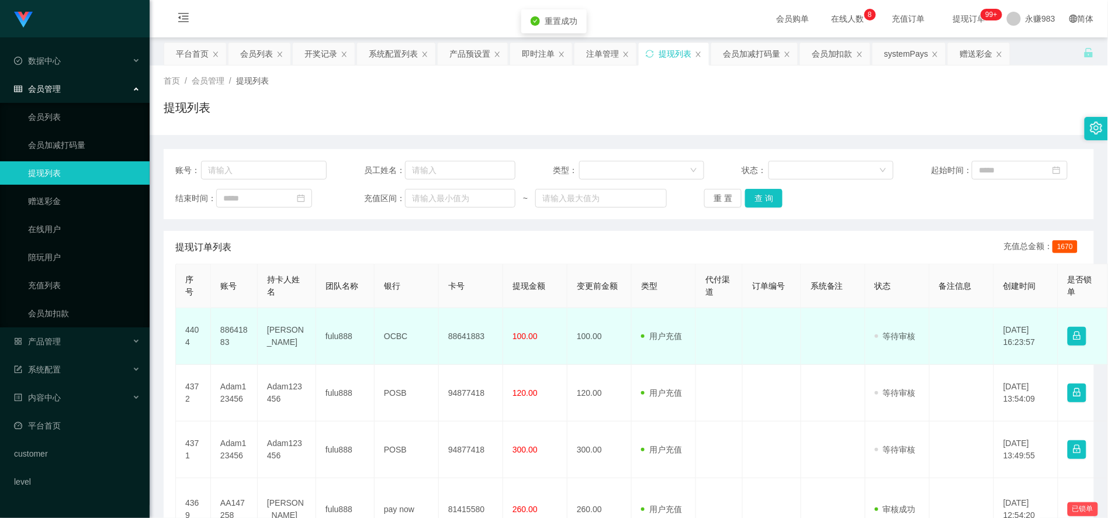
click at [235, 342] on td "88641883" at bounding box center [234, 336] width 47 height 57
copy td "88641883"
